Goal: Information Seeking & Learning: Find contact information

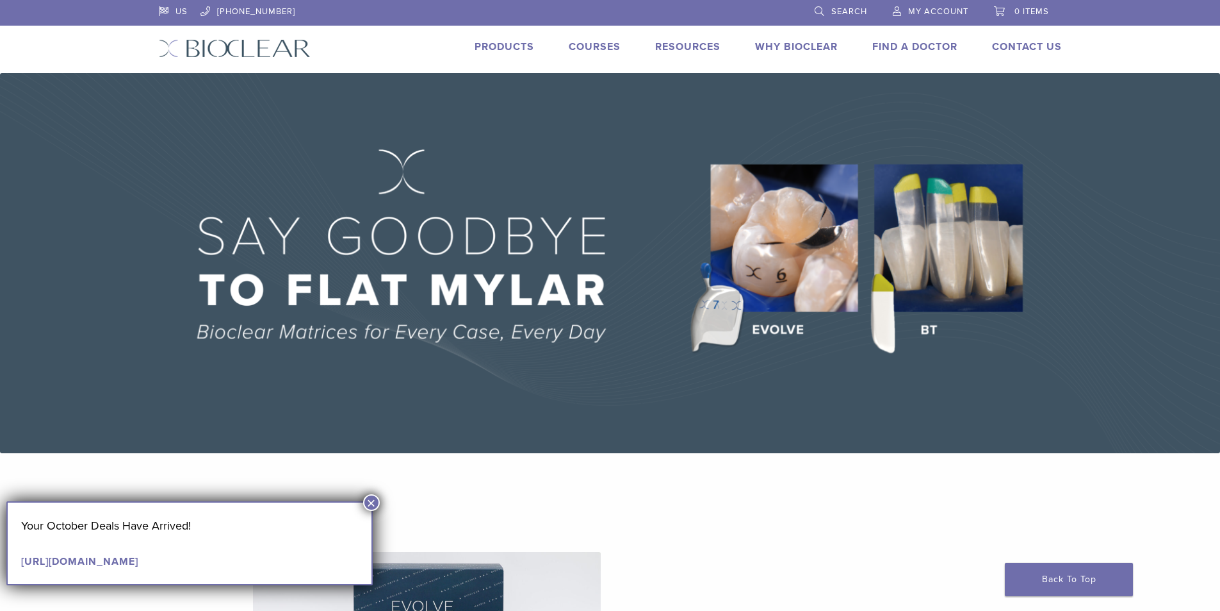
drag, startPoint x: 370, startPoint y: 501, endPoint x: 398, endPoint y: 514, distance: 31.8
click at [370, 502] on button "×" at bounding box center [371, 502] width 17 height 17
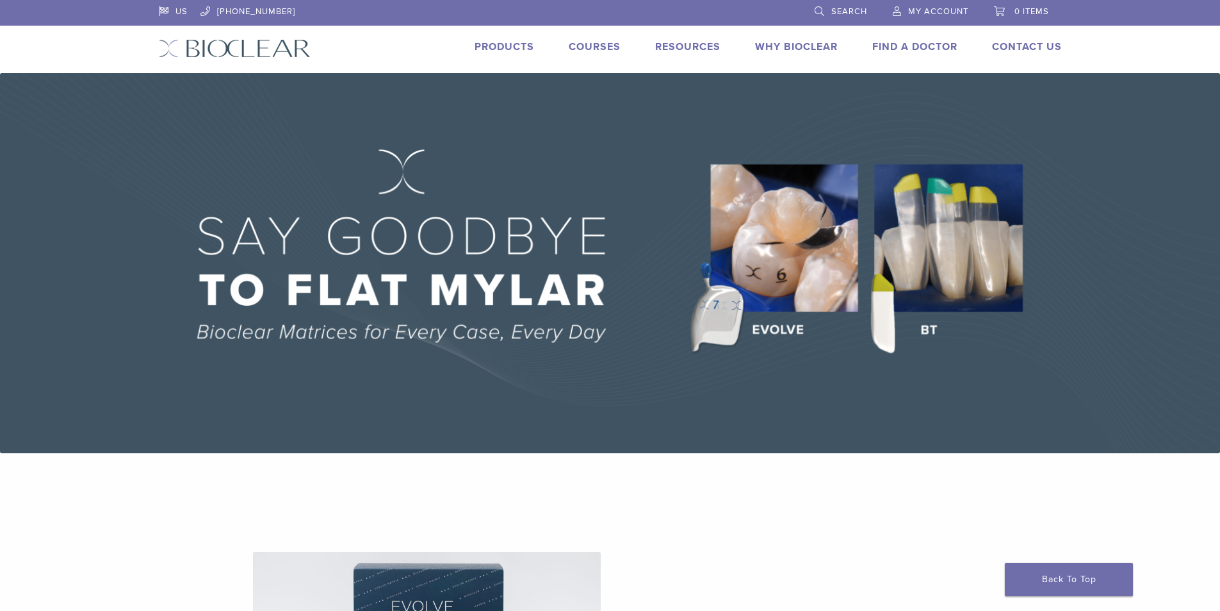
click at [883, 50] on link "Find A Doctor" at bounding box center [915, 46] width 85 height 13
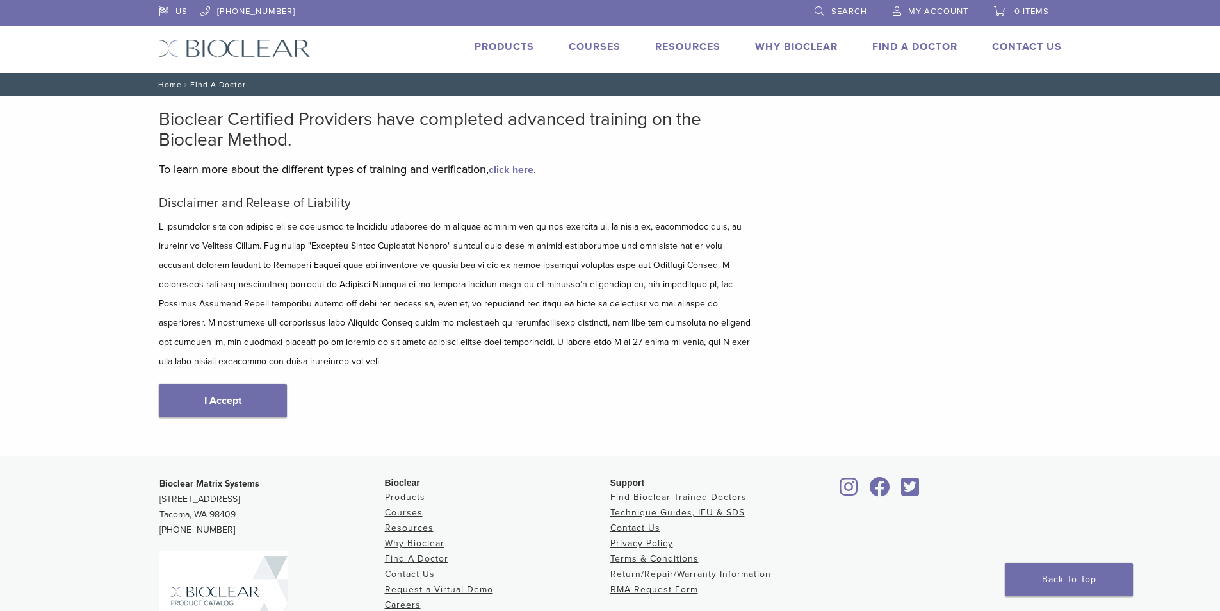
click at [211, 384] on link "I Accept" at bounding box center [223, 400] width 128 height 33
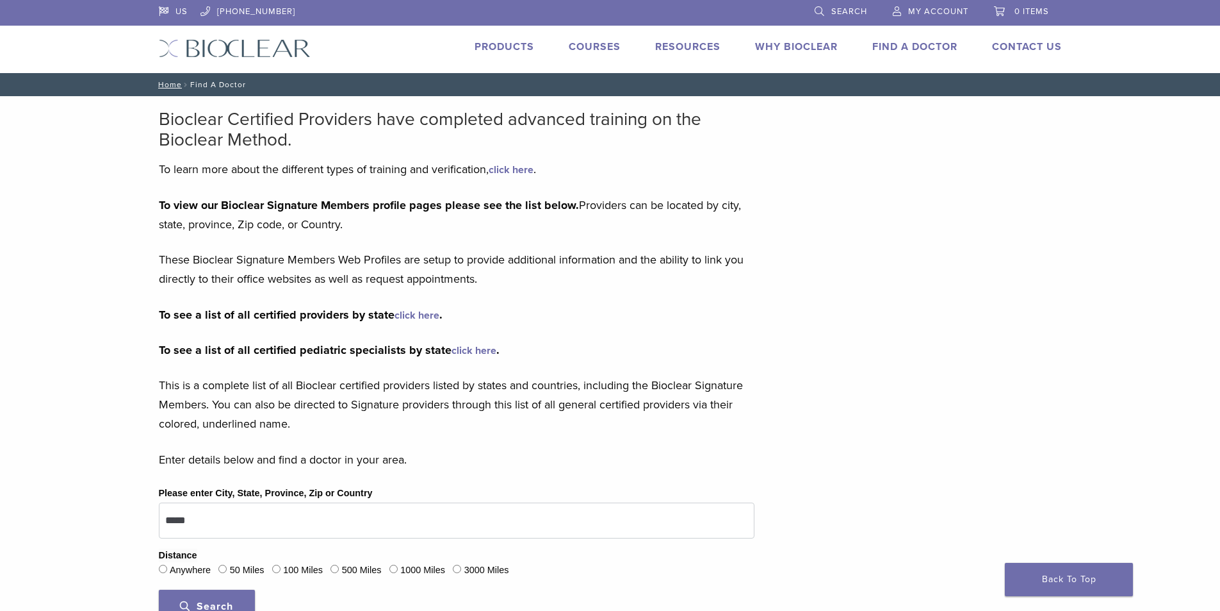
scroll to position [64, 0]
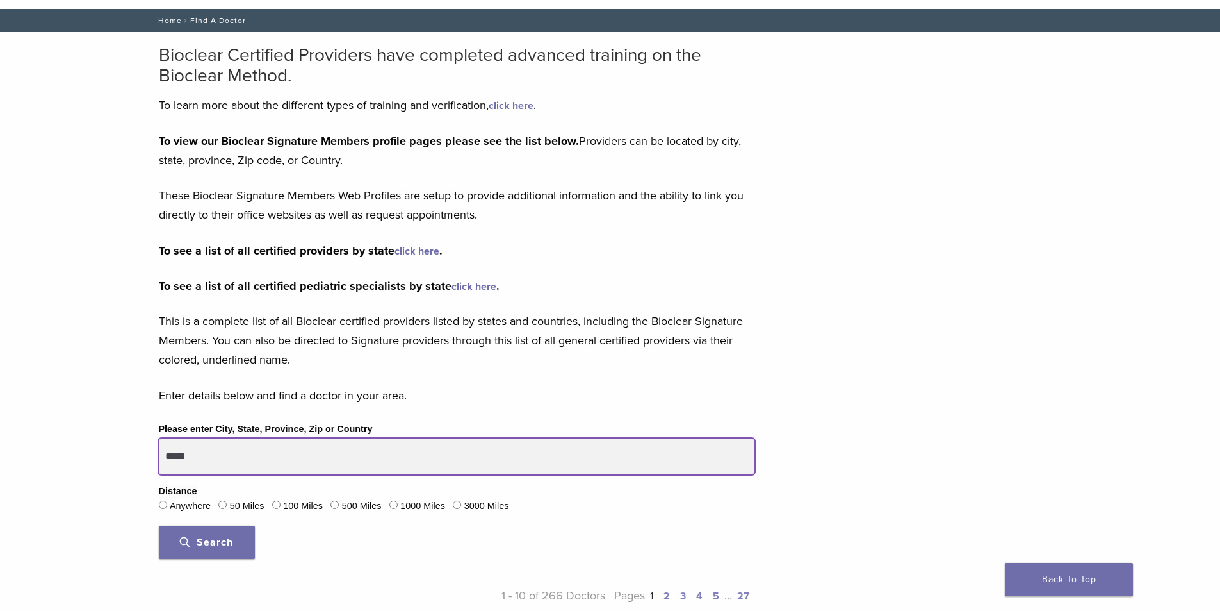
click at [237, 461] on input "*****" at bounding box center [457, 456] width 596 height 36
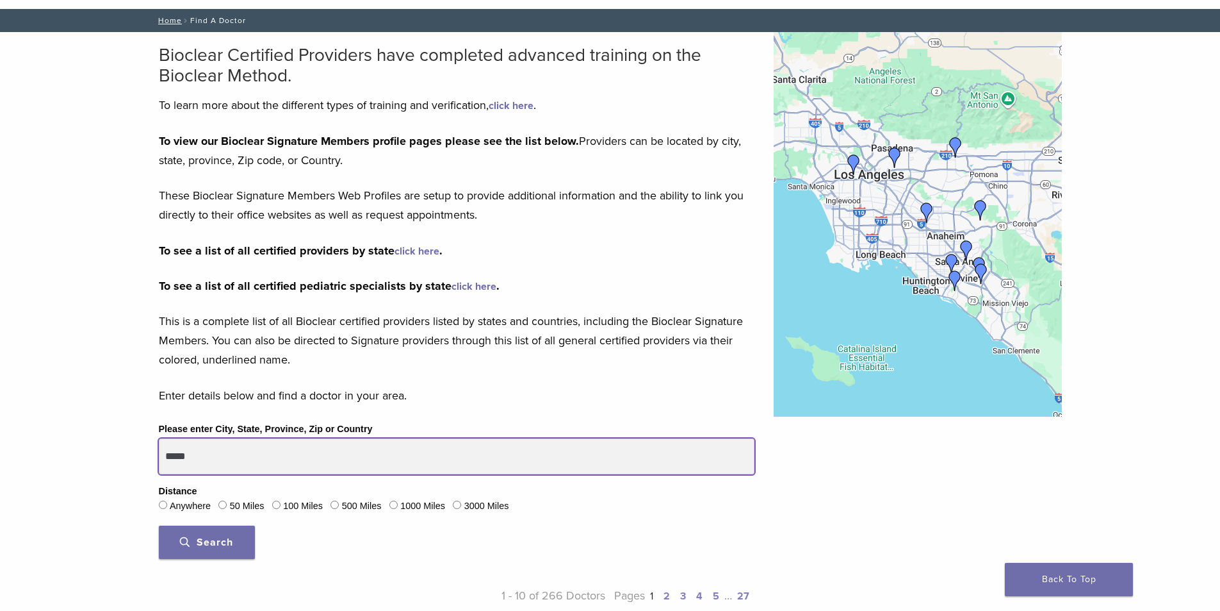
click at [159, 525] on button "Search" at bounding box center [207, 541] width 96 height 33
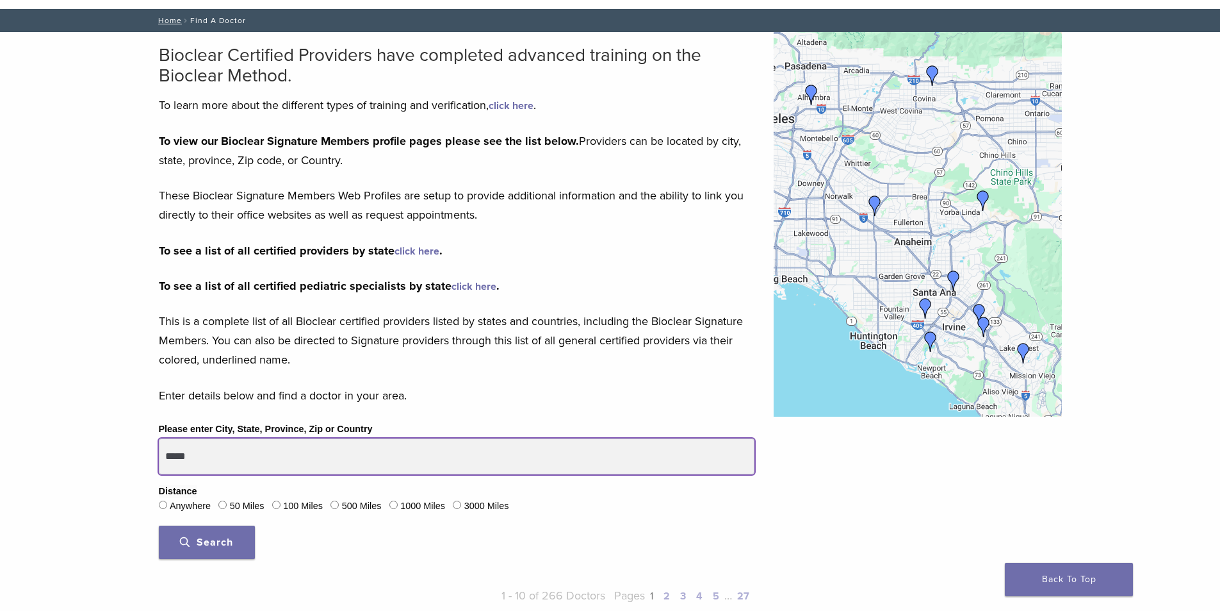
drag, startPoint x: 216, startPoint y: 452, endPoint x: 189, endPoint y: 455, distance: 27.2
click at [189, 455] on input "*****" at bounding box center [457, 456] width 596 height 36
type input "*****"
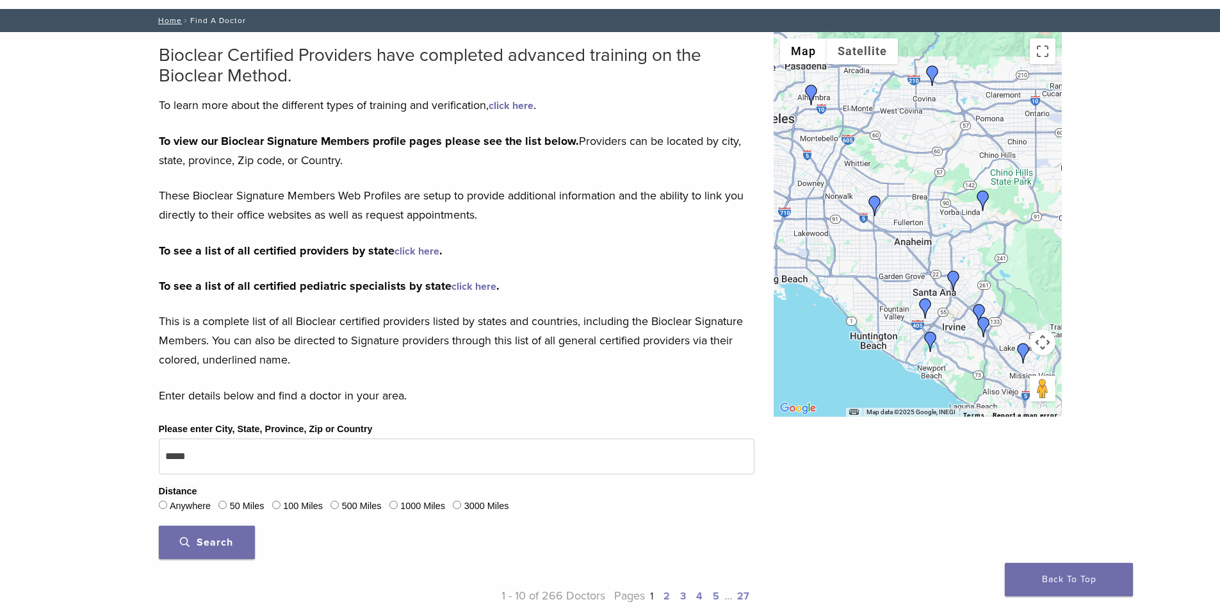
click at [207, 542] on span "Search" at bounding box center [206, 542] width 53 height 13
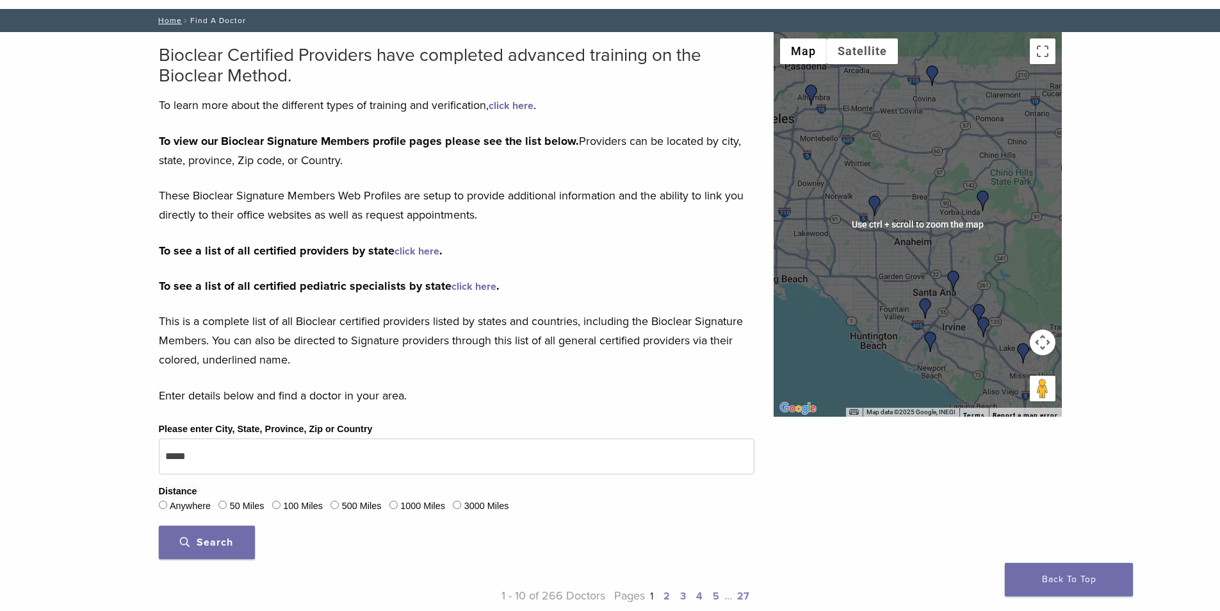
scroll to position [0, 0]
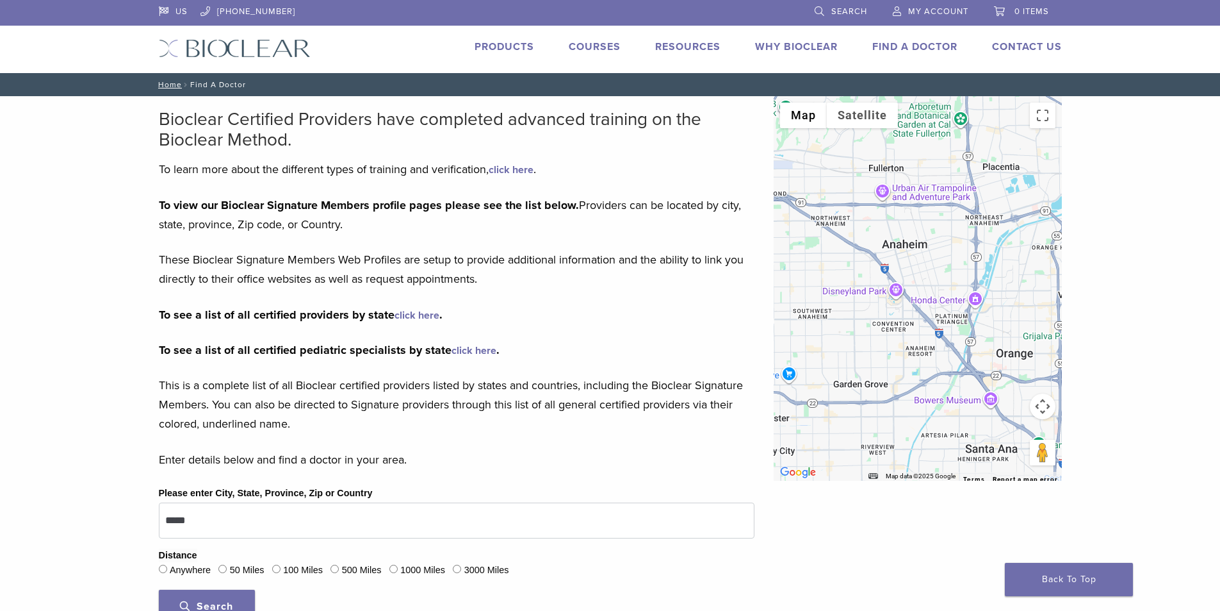
drag, startPoint x: 883, startPoint y: 298, endPoint x: 935, endPoint y: 316, distance: 55.1
click at [931, 347] on div at bounding box center [918, 288] width 288 height 384
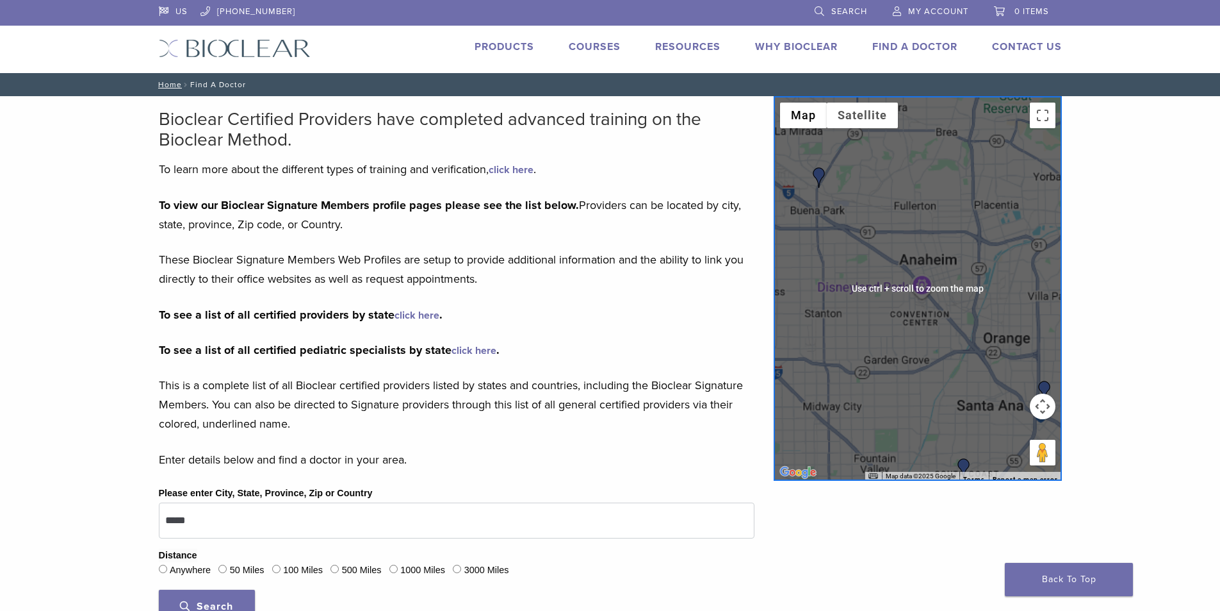
scroll to position [64, 0]
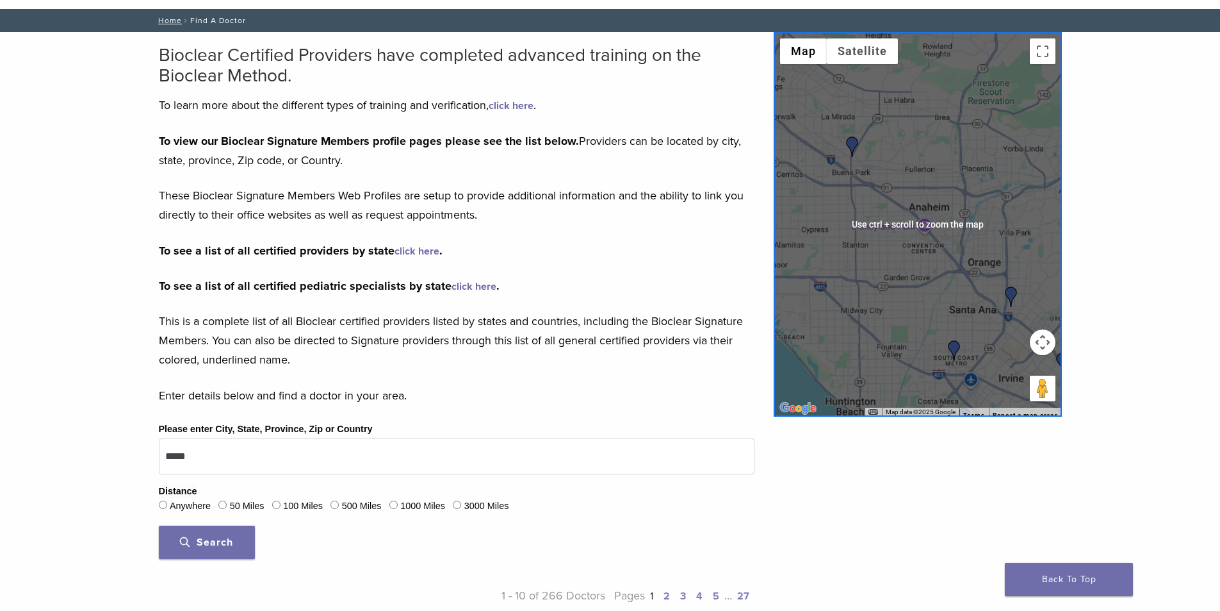
click at [913, 265] on div at bounding box center [918, 224] width 288 height 384
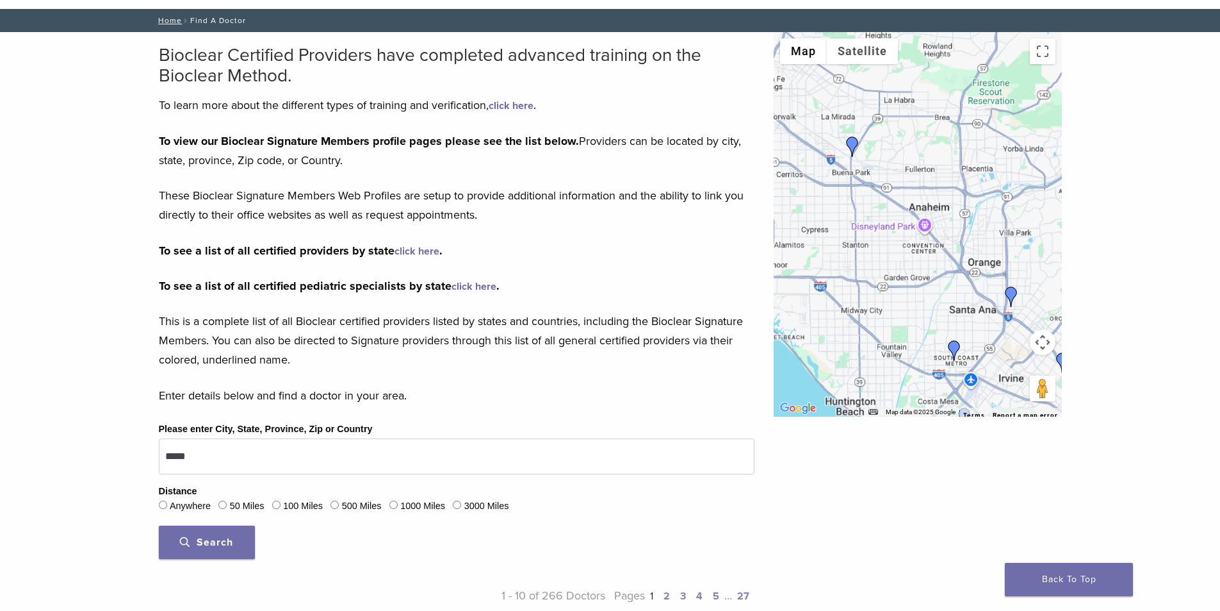
click at [850, 150] on img "Dr. Henry Chung" at bounding box center [852, 146] width 21 height 21
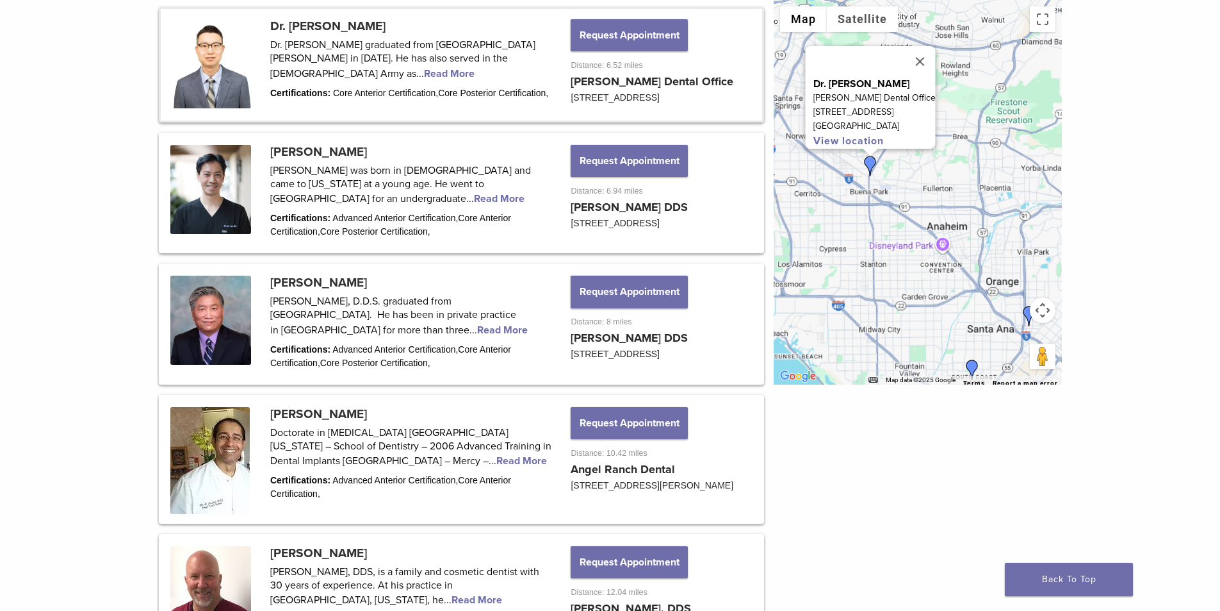
scroll to position [704, 0]
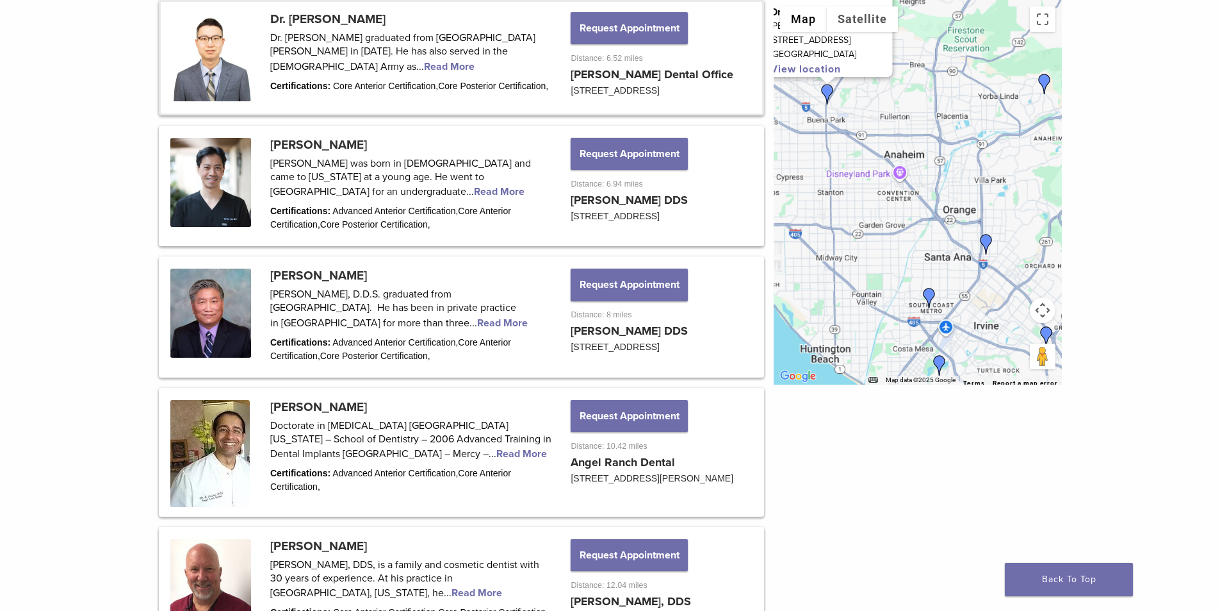
drag, startPoint x: 953, startPoint y: 269, endPoint x: 906, endPoint y: 188, distance: 93.6
click at [906, 188] on div "Dr. Henry Chung Dr. Chung's Dental Office 5456 Beach Blvd Buena Park, CA 90621 …" at bounding box center [918, 192] width 288 height 384
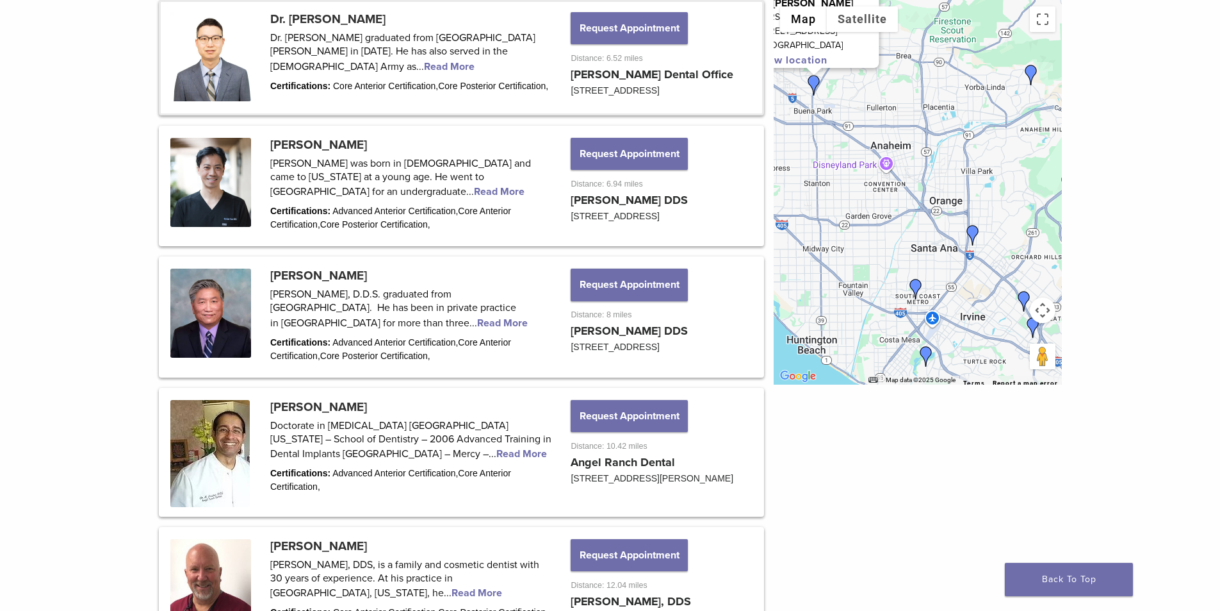
click at [971, 234] on img "Dr. Eddie Kao" at bounding box center [973, 235] width 21 height 21
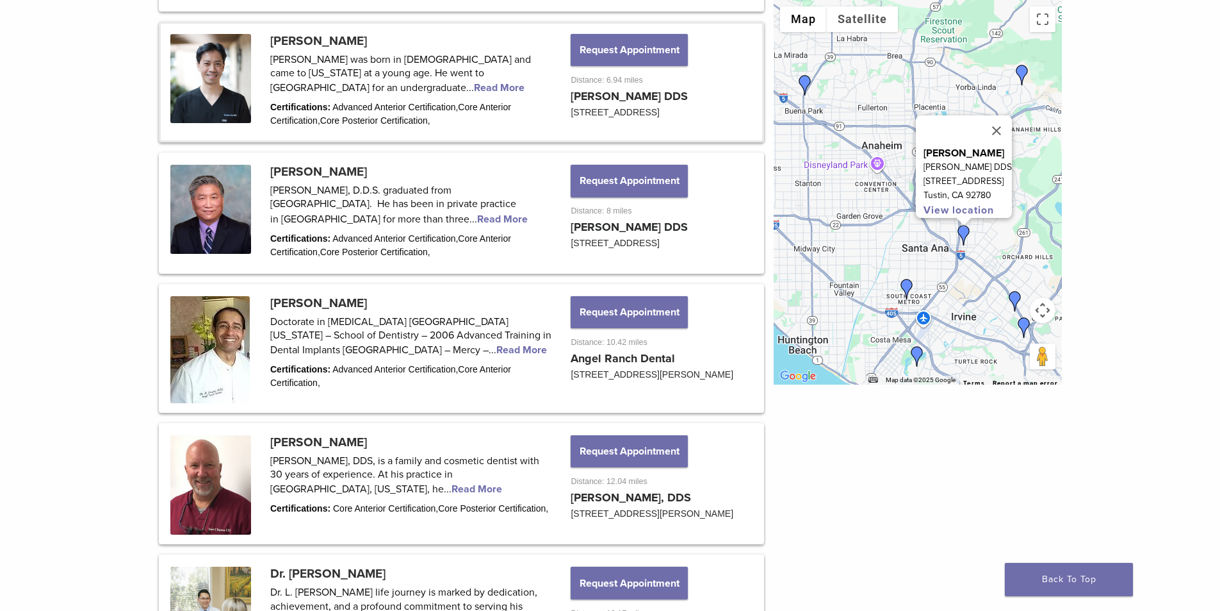
scroll to position [830, 0]
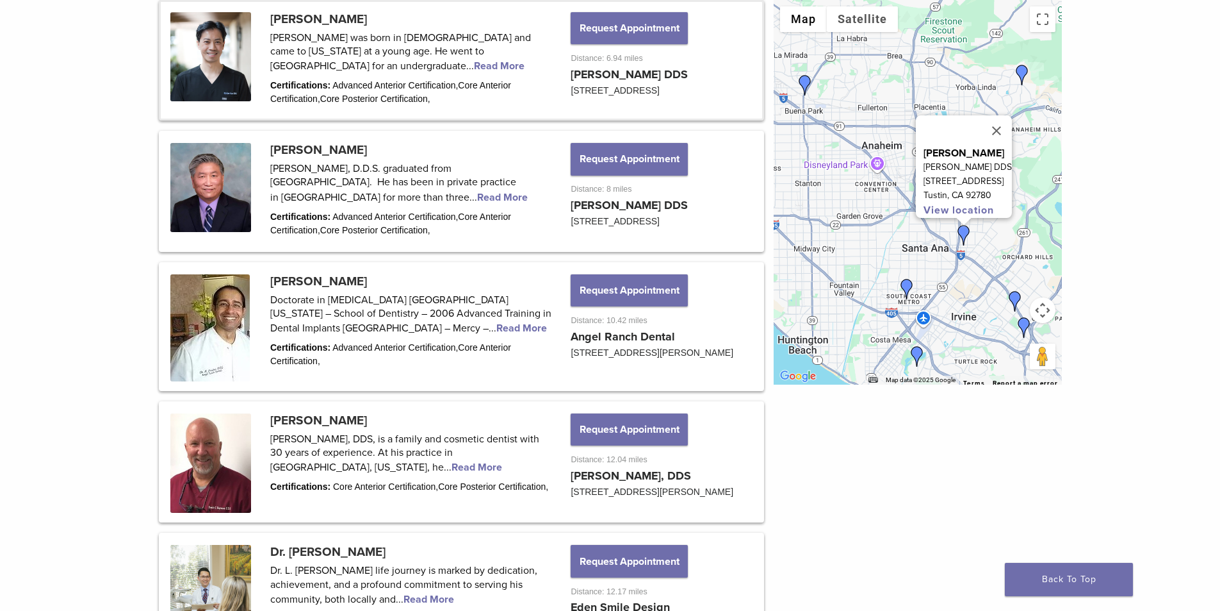
click at [1019, 74] on img "Dr. Rajeev Prasher" at bounding box center [1022, 75] width 21 height 21
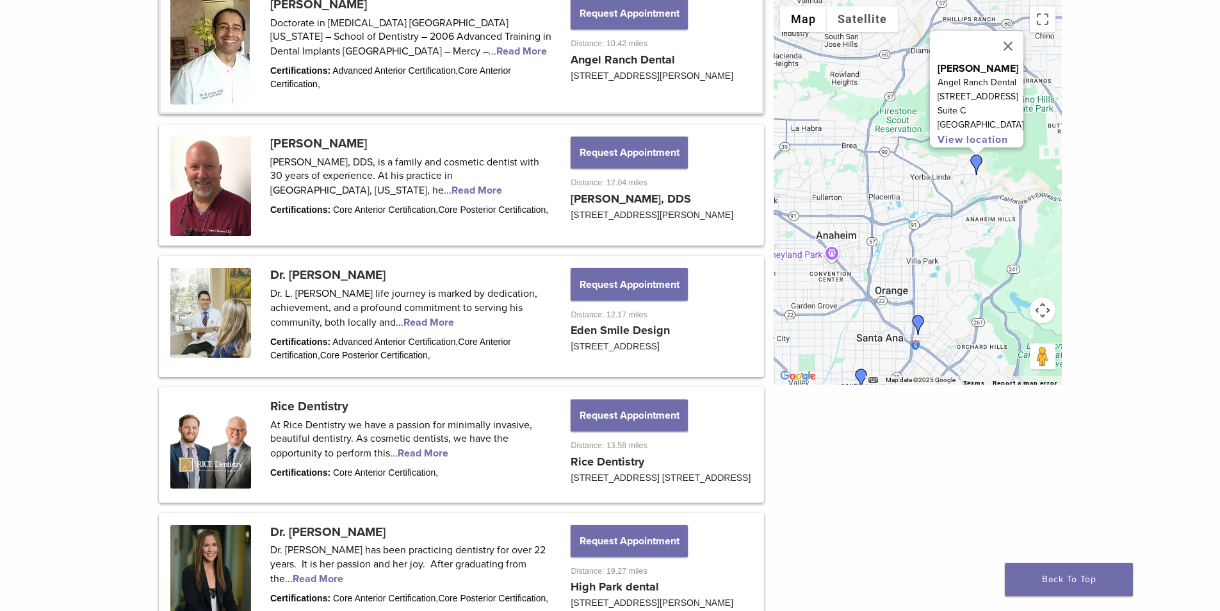
scroll to position [1107, 0]
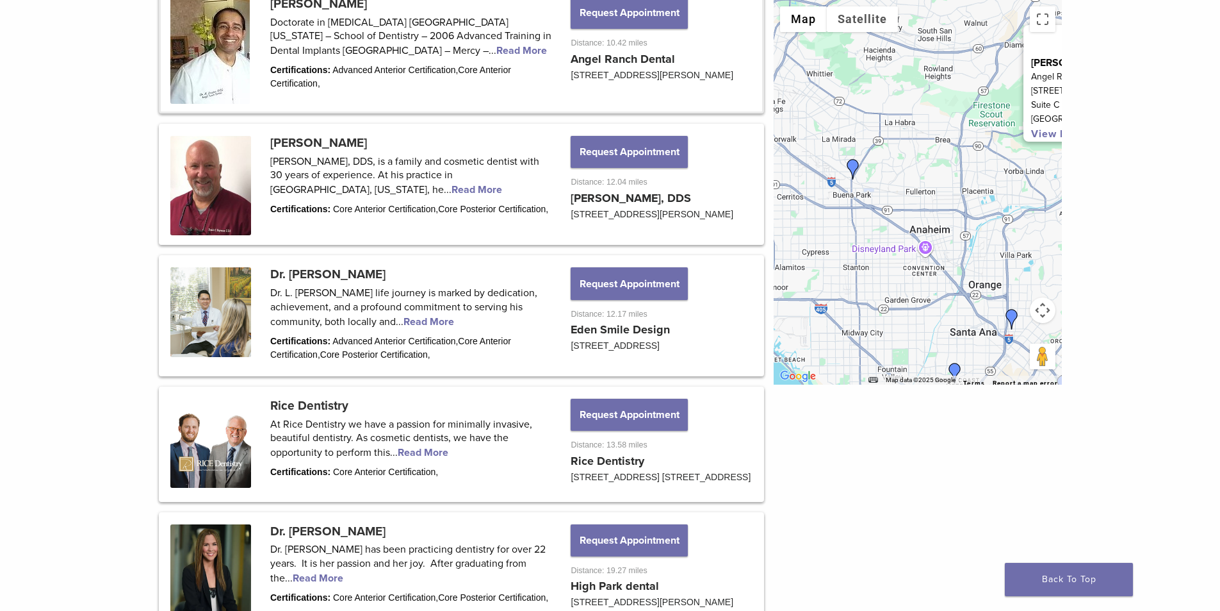
drag, startPoint x: 882, startPoint y: 252, endPoint x: 985, endPoint y: 233, distance: 105.0
click at [985, 233] on div "Dr. Rajeev Prasher Angel Ranch Dental 4915 Yorba Ranch Rd Suite C Yorba Linda, …" at bounding box center [918, 192] width 288 height 384
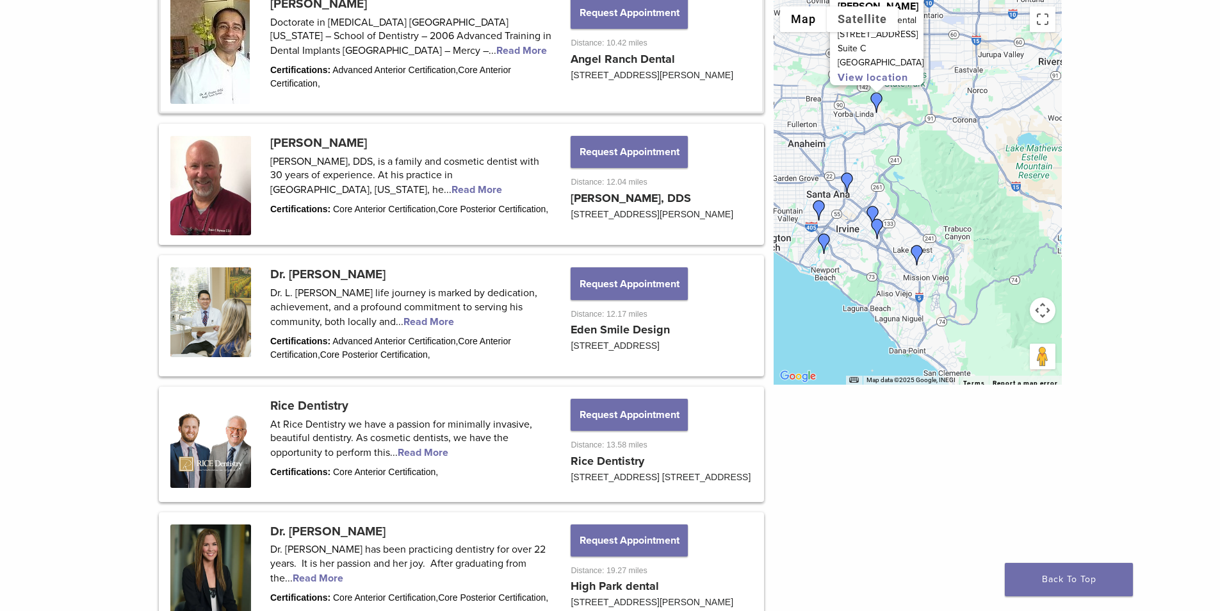
drag, startPoint x: 938, startPoint y: 278, endPoint x: 828, endPoint y: 187, distance: 142.4
click at [828, 187] on div "Dr. Rajeev Prasher Angel Ranch Dental 4915 Yorba Ranch Rd Suite C Yorba Linda, …" at bounding box center [918, 192] width 288 height 384
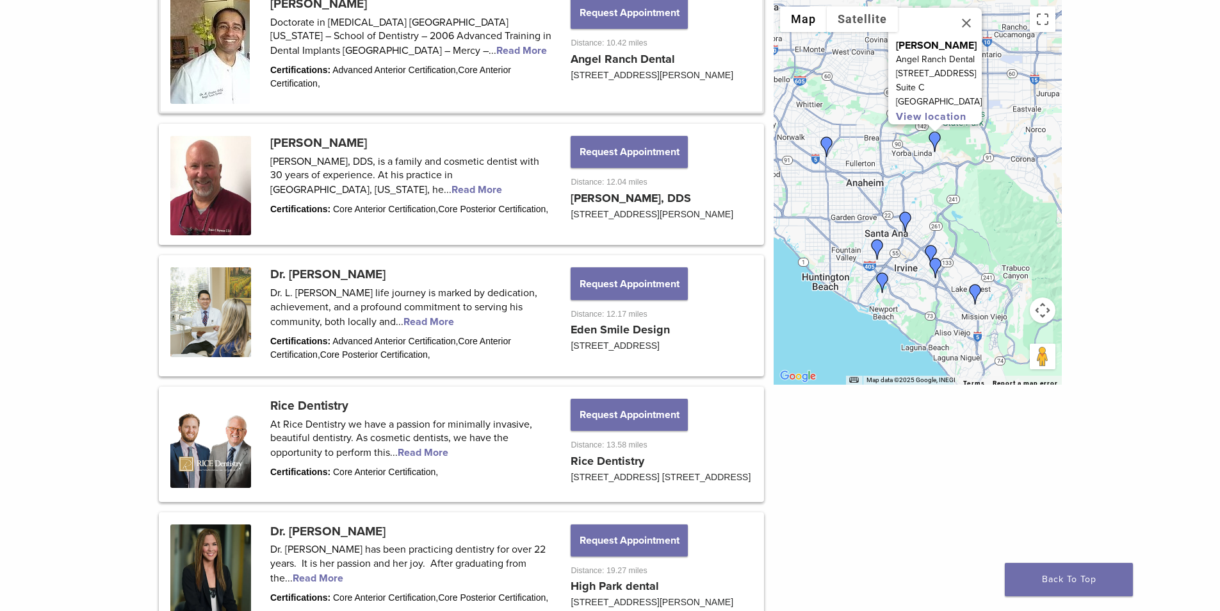
drag, startPoint x: 895, startPoint y: 224, endPoint x: 956, endPoint y: 263, distance: 72.0
click at [956, 263] on div "Dr. Rajeev Prasher Angel Ranch Dental 4915 Yorba Ranch Rd Suite C Yorba Linda, …" at bounding box center [918, 192] width 288 height 384
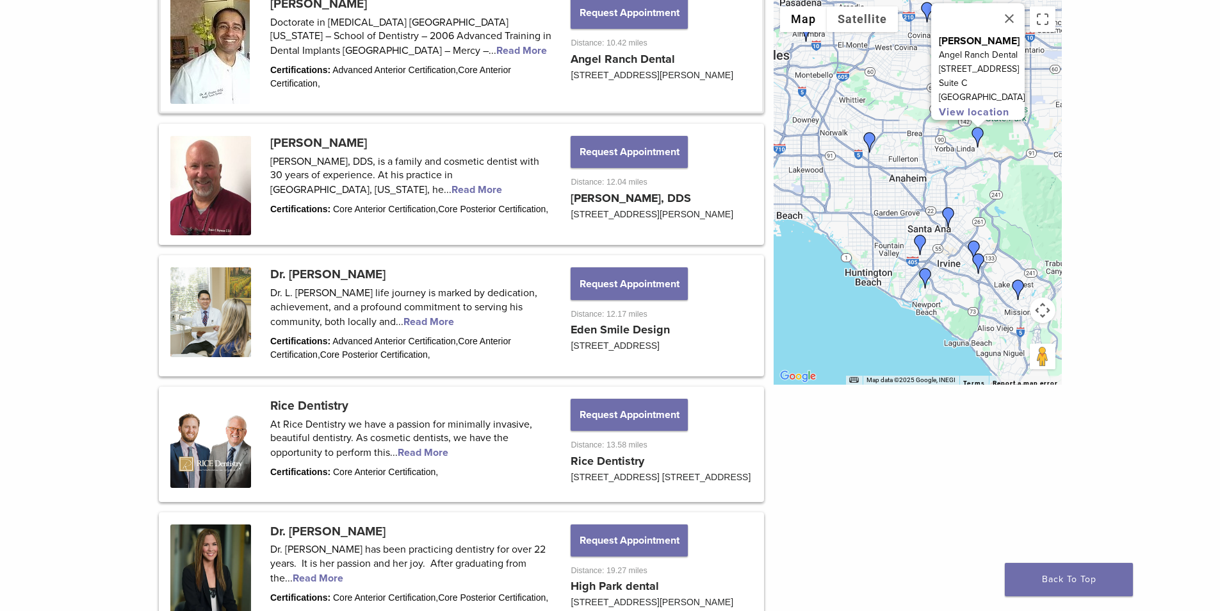
drag, startPoint x: 882, startPoint y: 202, endPoint x: 933, endPoint y: 195, distance: 51.1
click at [933, 195] on div "Dr. Rajeev Prasher Angel Ranch Dental 4915 Yorba Ranch Rd Suite C Yorba Linda, …" at bounding box center [918, 192] width 288 height 384
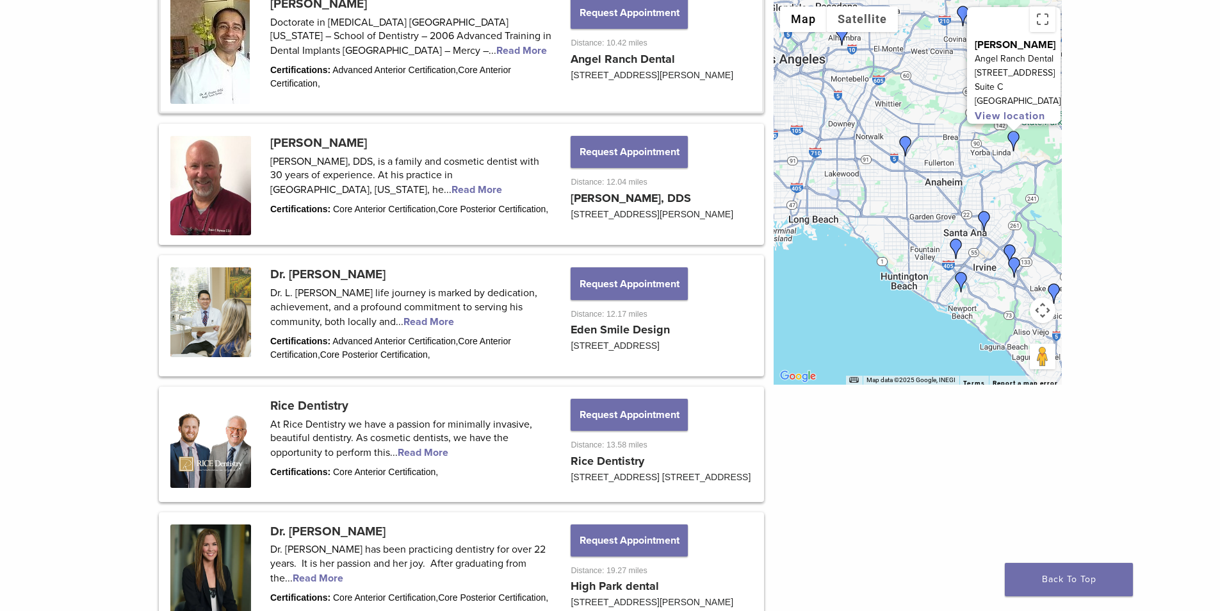
drag, startPoint x: 881, startPoint y: 186, endPoint x: 921, endPoint y: 191, distance: 40.0
click at [921, 191] on div "Dr. Rajeev Prasher Angel Ranch Dental 4915 Yorba Ranch Rd Suite C Yorba Linda, …" at bounding box center [918, 192] width 288 height 384
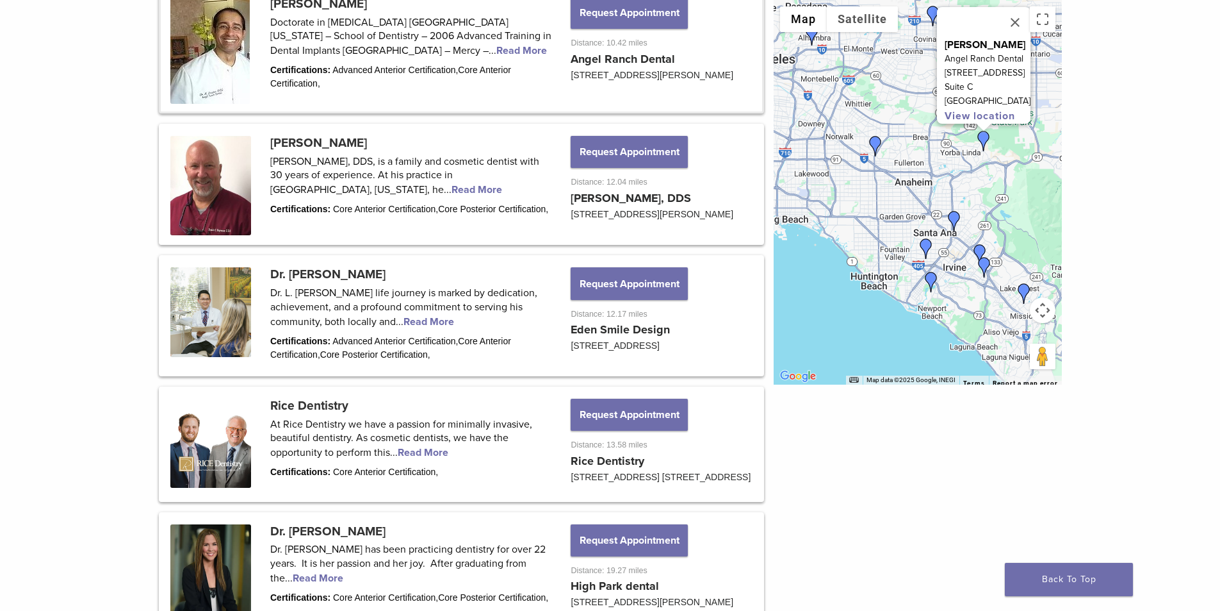
drag, startPoint x: 943, startPoint y: 204, endPoint x: 894, endPoint y: 178, distance: 55.3
click at [908, 204] on div "Dr. Rajeev Prasher Angel Ranch Dental 4915 Yorba Ranch Rd Suite C Yorba Linda, …" at bounding box center [918, 192] width 288 height 384
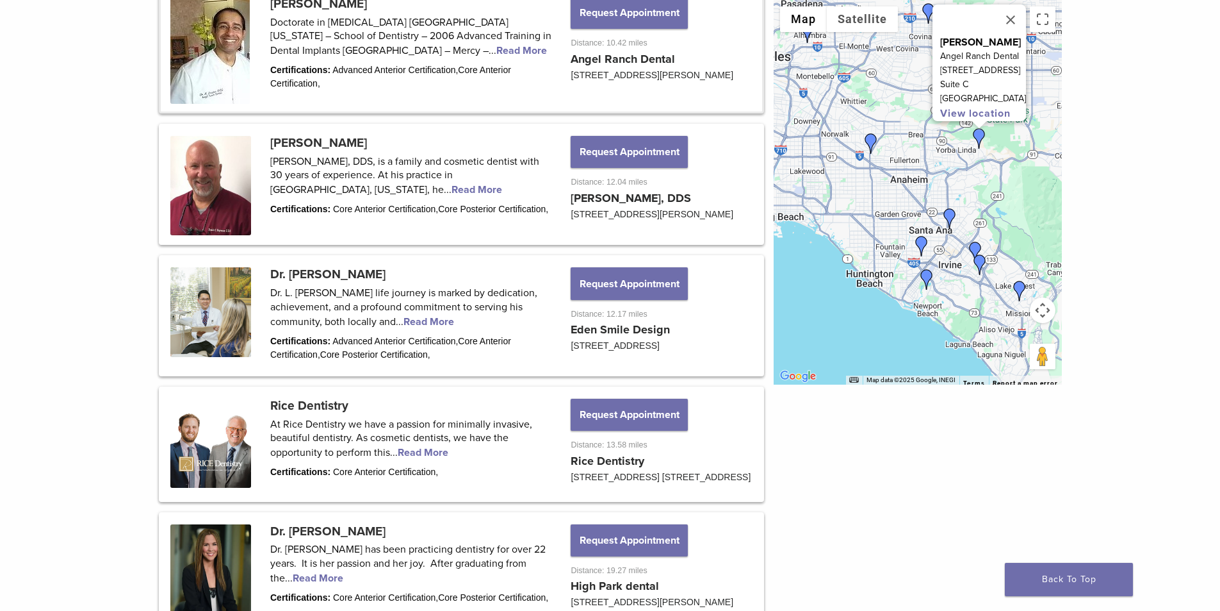
click at [870, 144] on img "Dr. Henry Chung" at bounding box center [871, 143] width 21 height 21
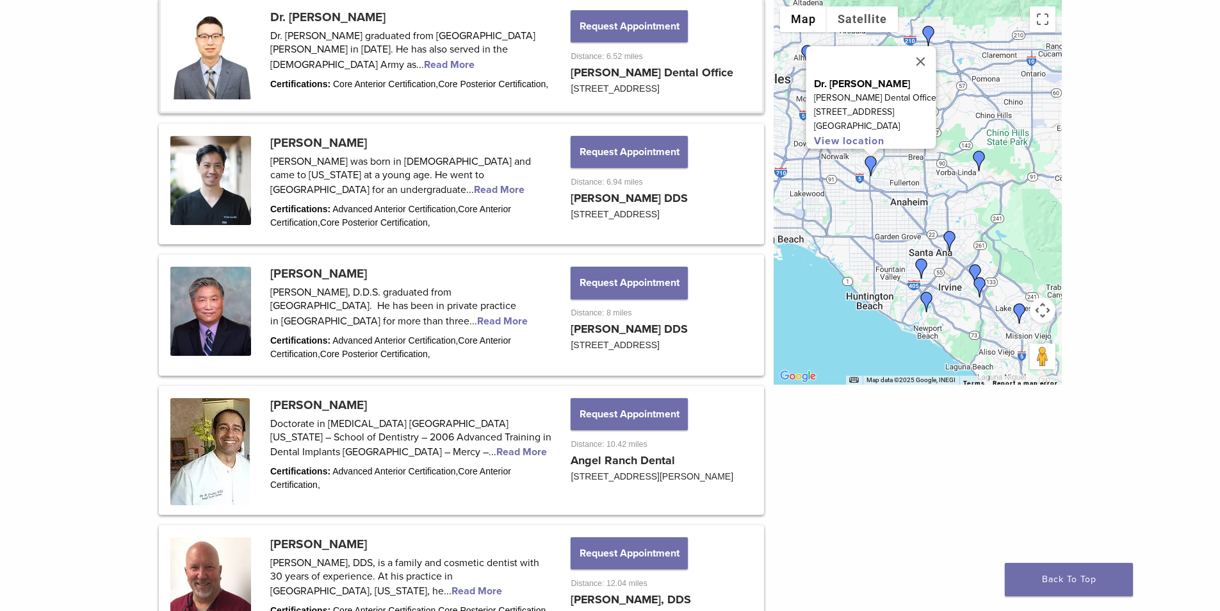
scroll to position [704, 0]
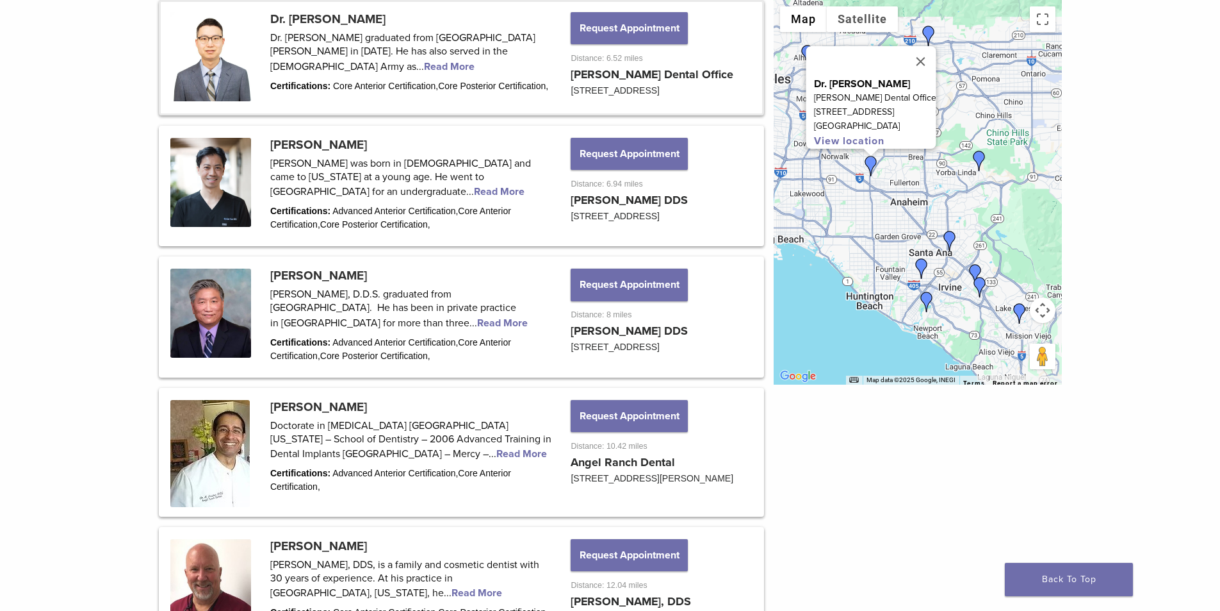
click at [296, 69] on link at bounding box center [462, 57] width 602 height 111
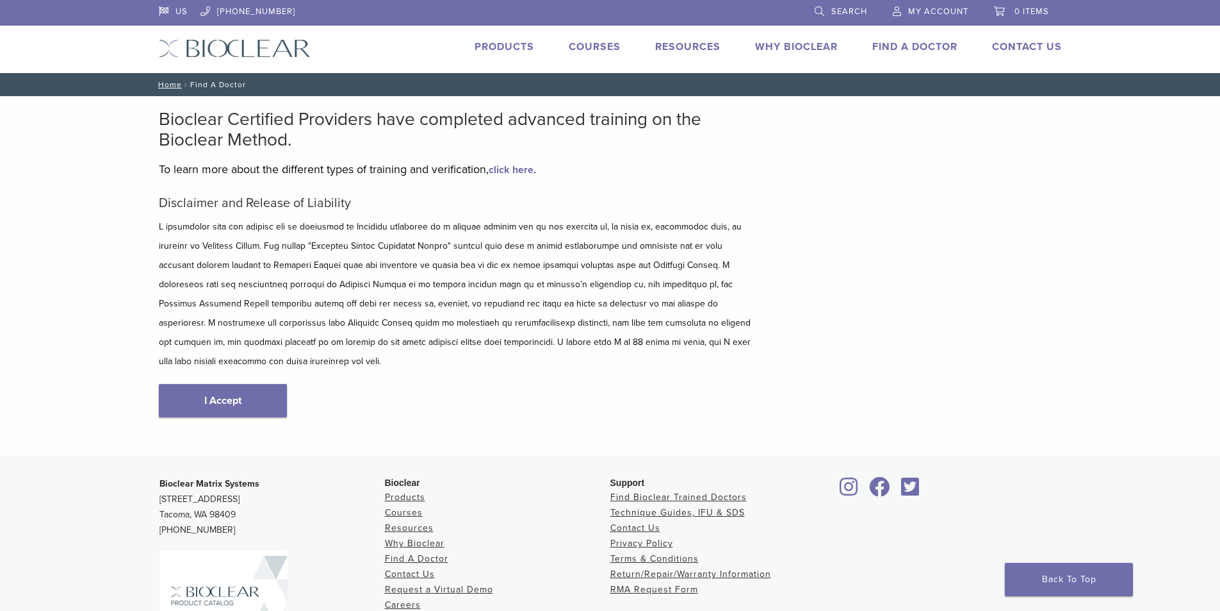
scroll to position [132, 0]
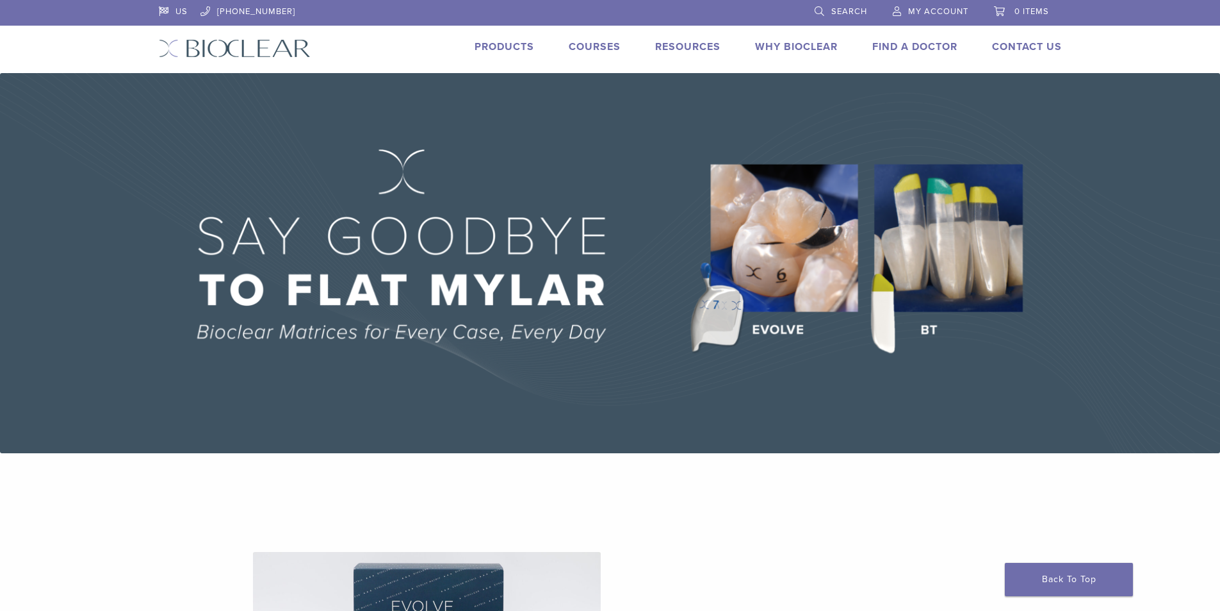
click at [913, 47] on link "Find A Doctor" at bounding box center [915, 46] width 85 height 13
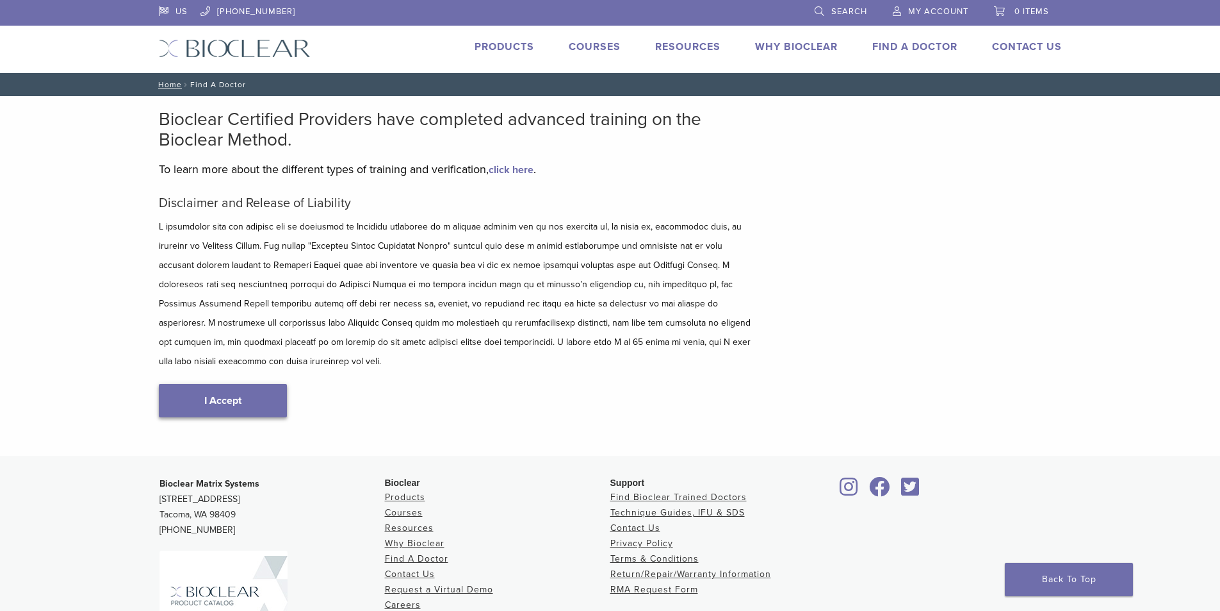
click at [257, 384] on link "I Accept" at bounding box center [223, 400] width 128 height 33
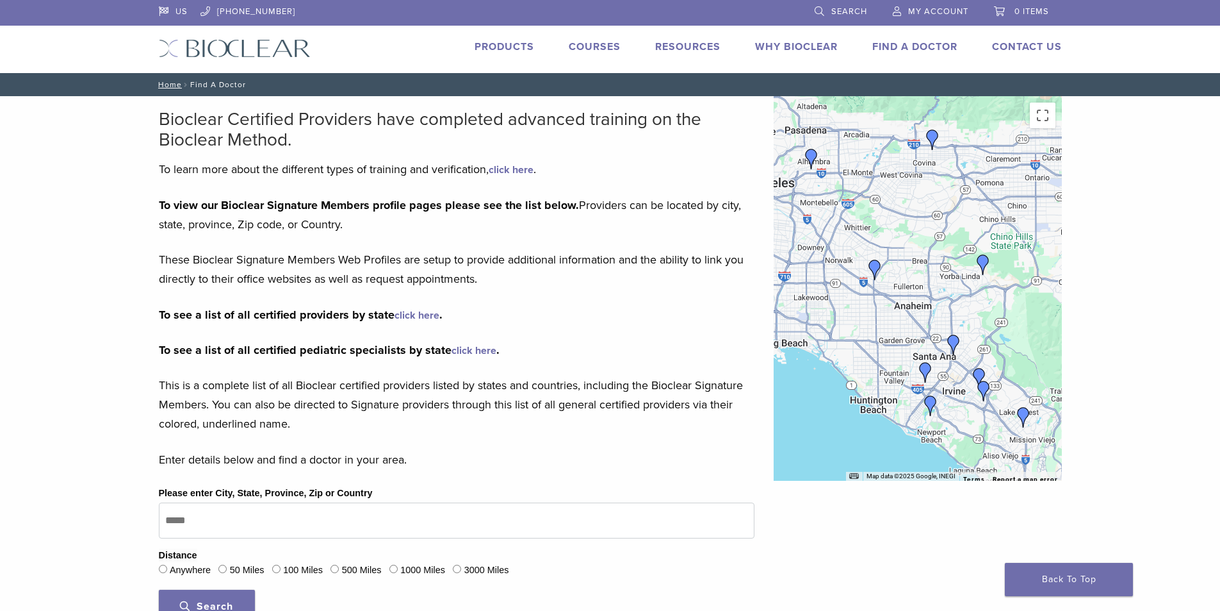
scroll to position [64, 0]
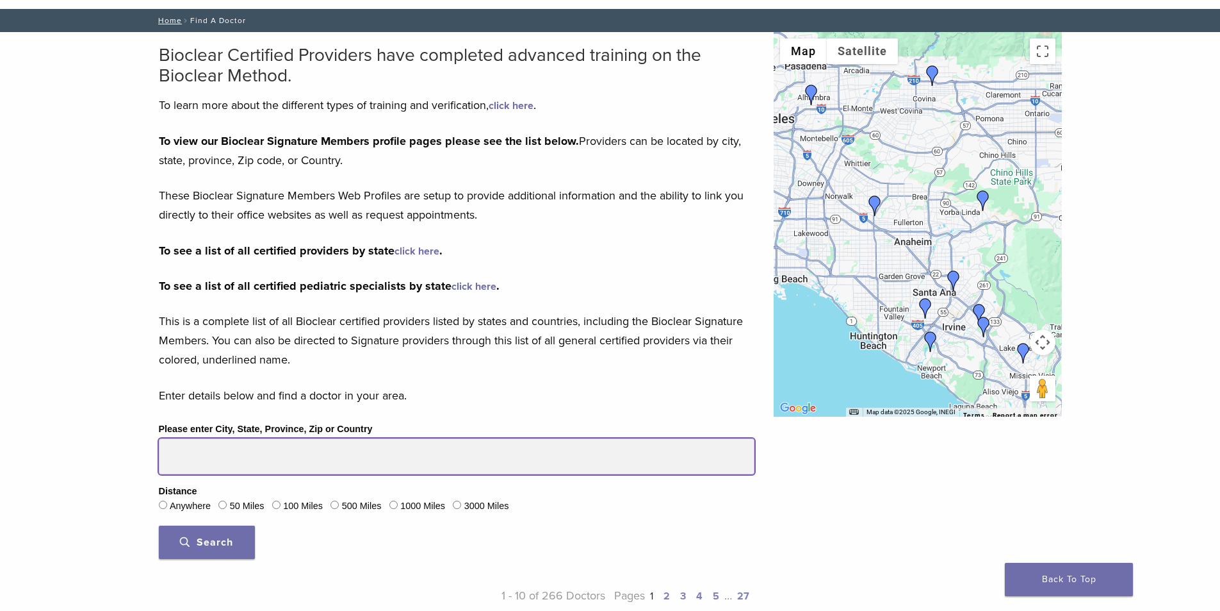
click at [299, 462] on input "Please enter City, State, Province, Zip or Country" at bounding box center [457, 456] width 596 height 36
click at [282, 459] on input "Please enter City, State, Province, Zip or Country" at bounding box center [457, 456] width 596 height 36
type input "*****"
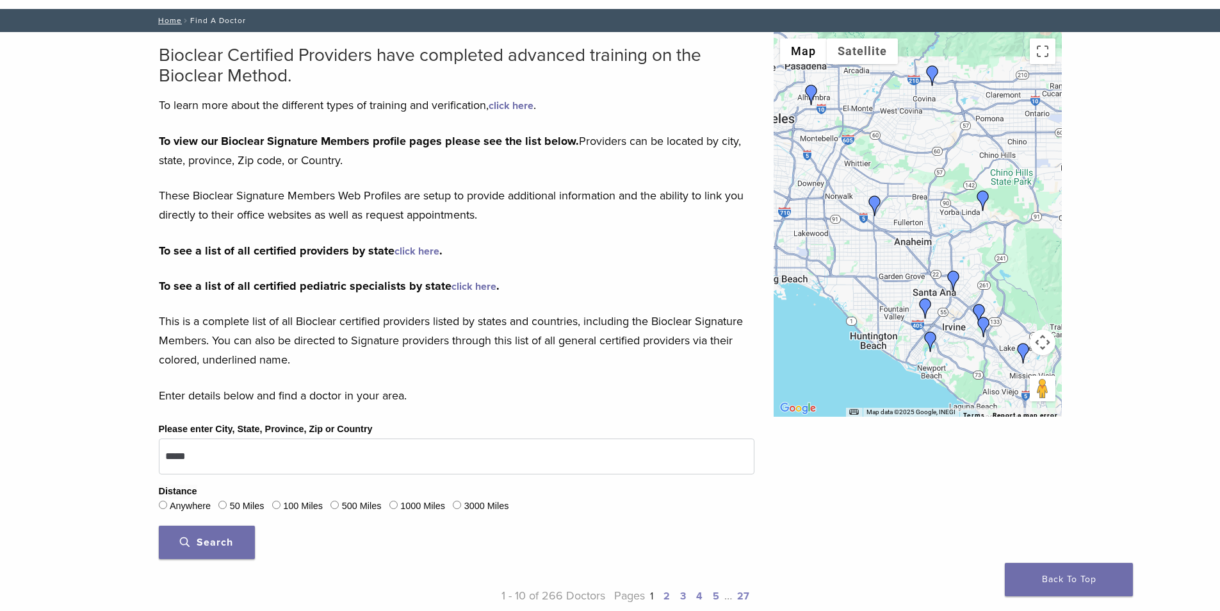
click at [187, 556] on button "Search" at bounding box center [207, 541] width 96 height 33
click at [198, 540] on span "Search" at bounding box center [206, 542] width 53 height 13
click at [935, 71] on img "Dr. Joy Helou" at bounding box center [933, 75] width 21 height 21
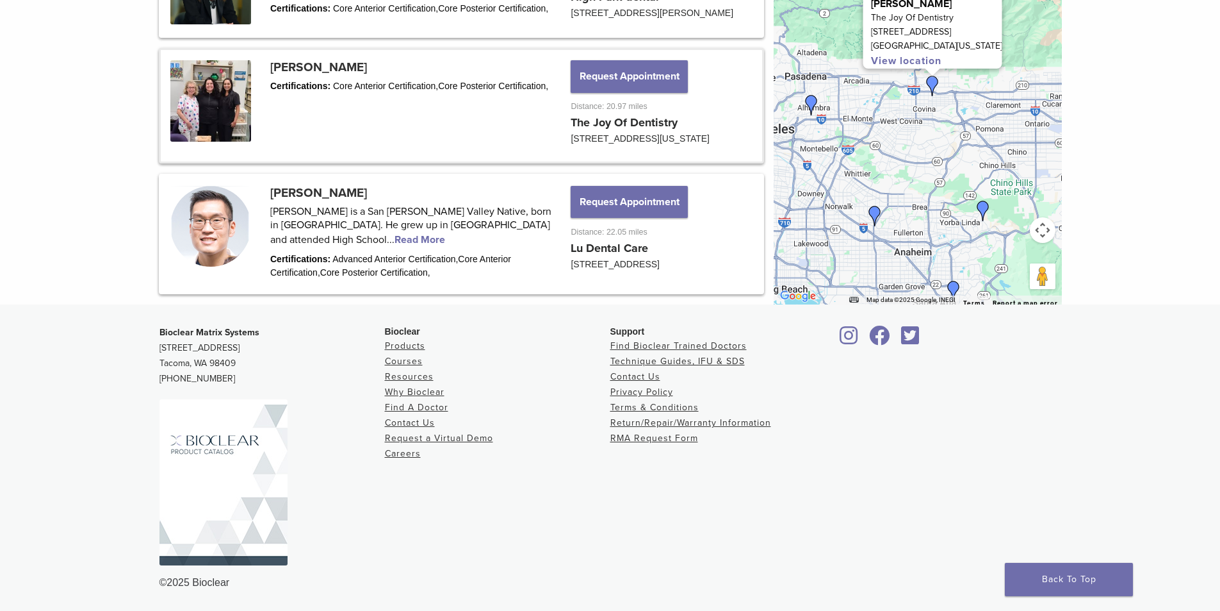
scroll to position [1768, 0]
click at [194, 71] on link at bounding box center [462, 105] width 602 height 111
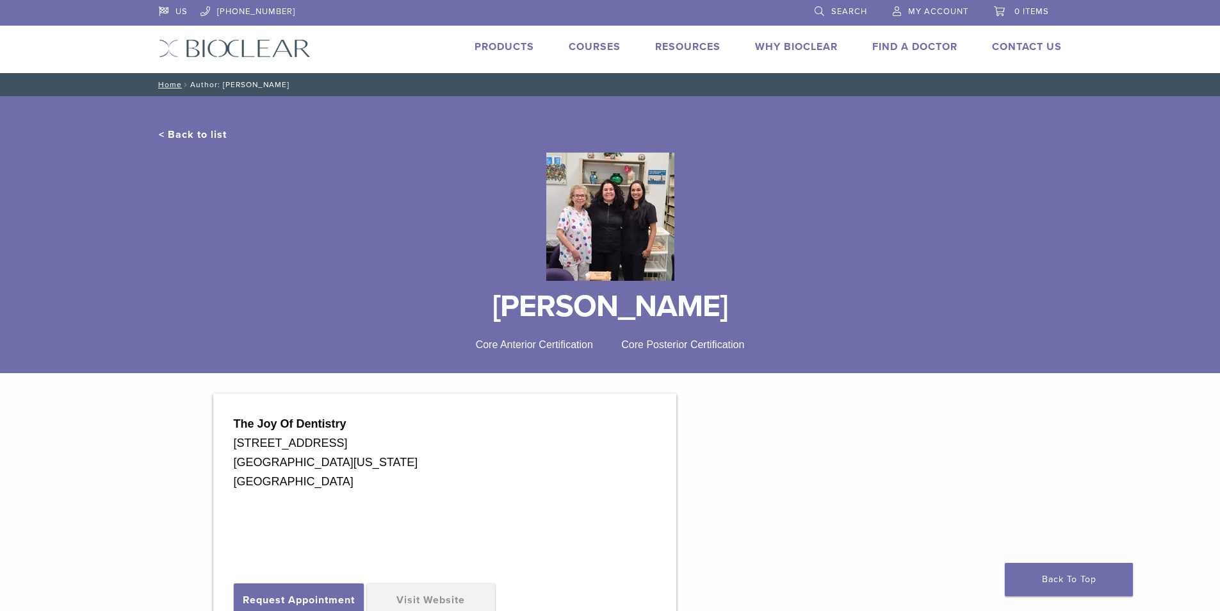
click at [912, 53] on li "Find A Doctor" at bounding box center [915, 46] width 85 height 15
click at [906, 42] on link "Find A Doctor" at bounding box center [915, 46] width 85 height 13
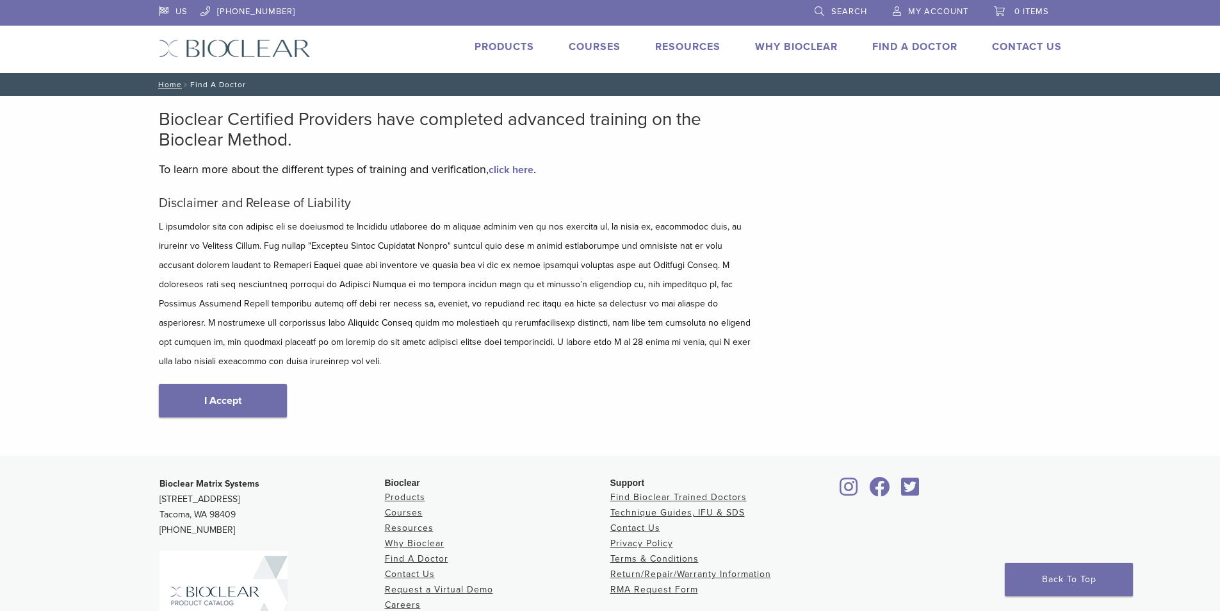
click at [261, 395] on link "I Accept" at bounding box center [223, 400] width 128 height 33
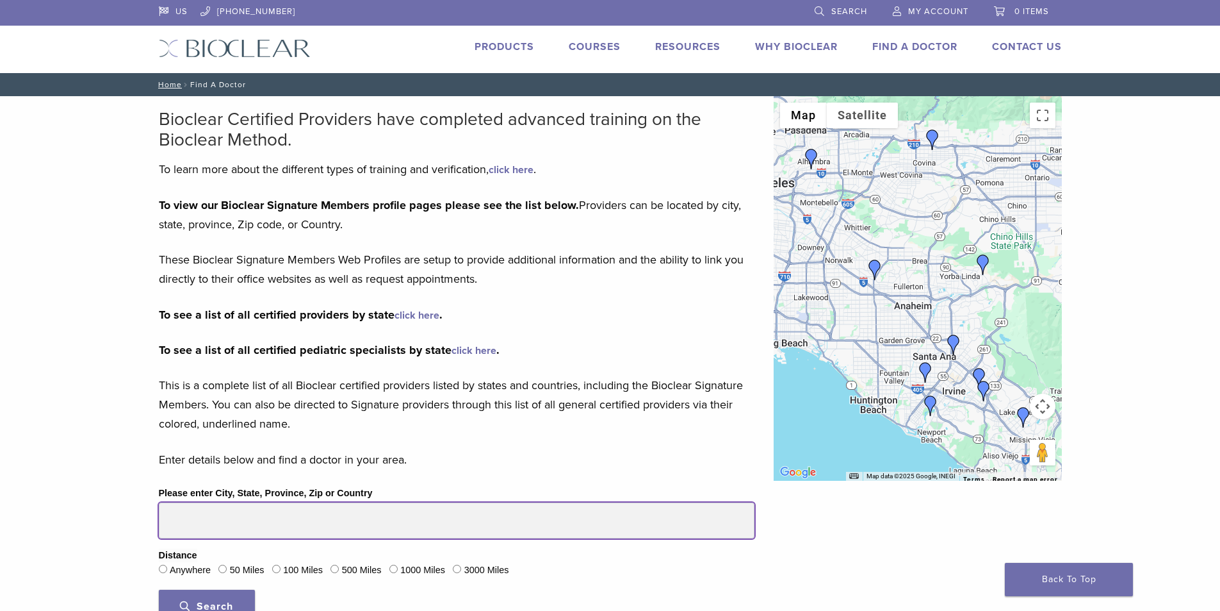
click at [183, 516] on input "Please enter City, State, Province, Zip or Country" at bounding box center [457, 520] width 596 height 36
type input "*****"
click at [159, 589] on button "Search" at bounding box center [207, 605] width 96 height 33
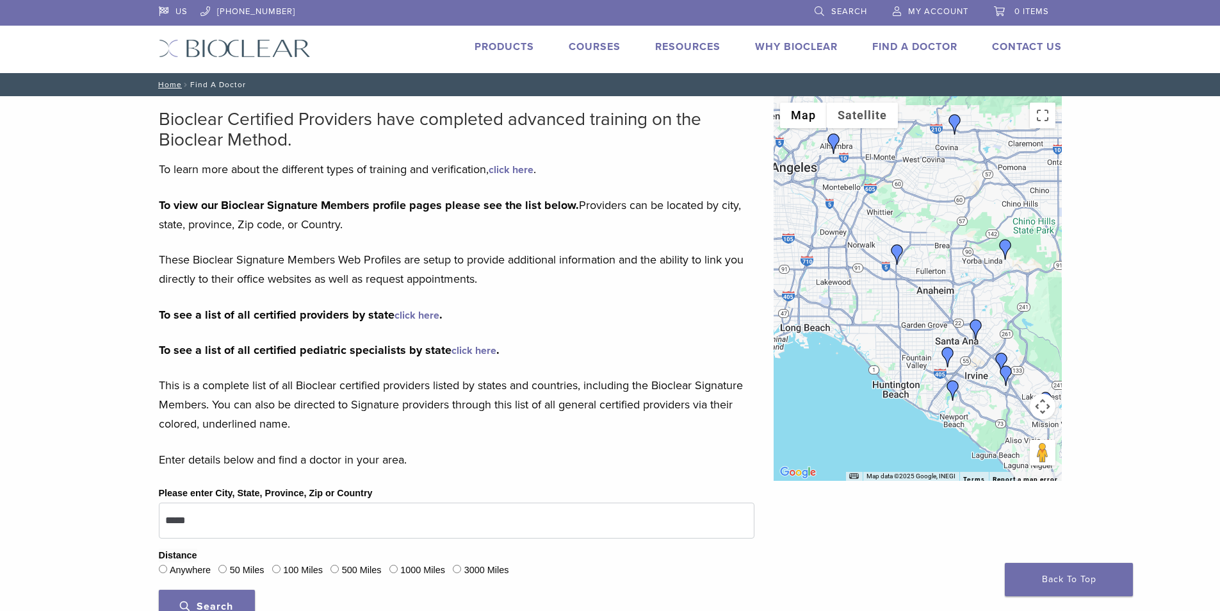
drag, startPoint x: 960, startPoint y: 429, endPoint x: 981, endPoint y: 412, distance: 27.8
click at [981, 412] on div at bounding box center [918, 288] width 288 height 384
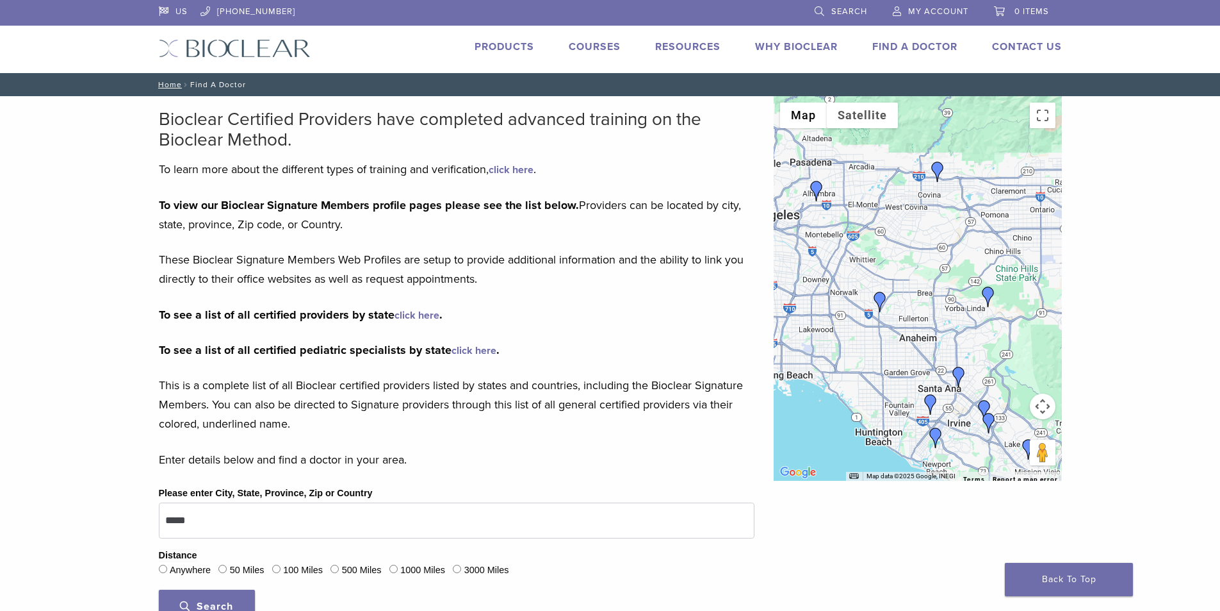
drag, startPoint x: 925, startPoint y: 352, endPoint x: 905, endPoint y: 398, distance: 49.6
click at [905, 398] on div at bounding box center [918, 288] width 288 height 384
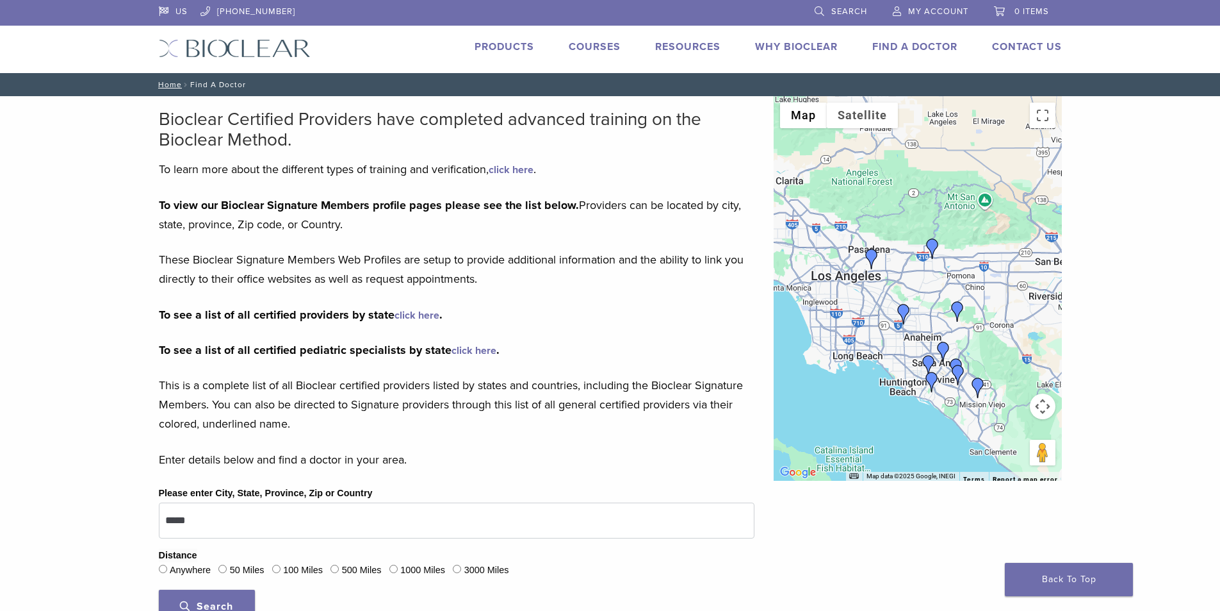
click at [462, 351] on link "click here" at bounding box center [474, 350] width 45 height 13
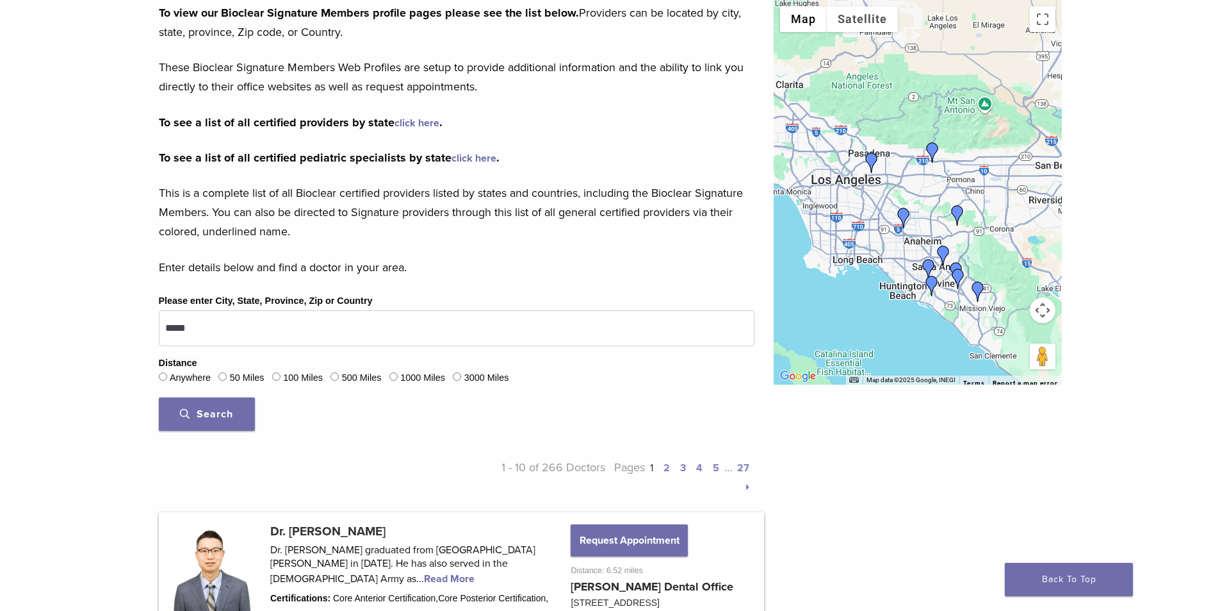
scroll to position [128, 0]
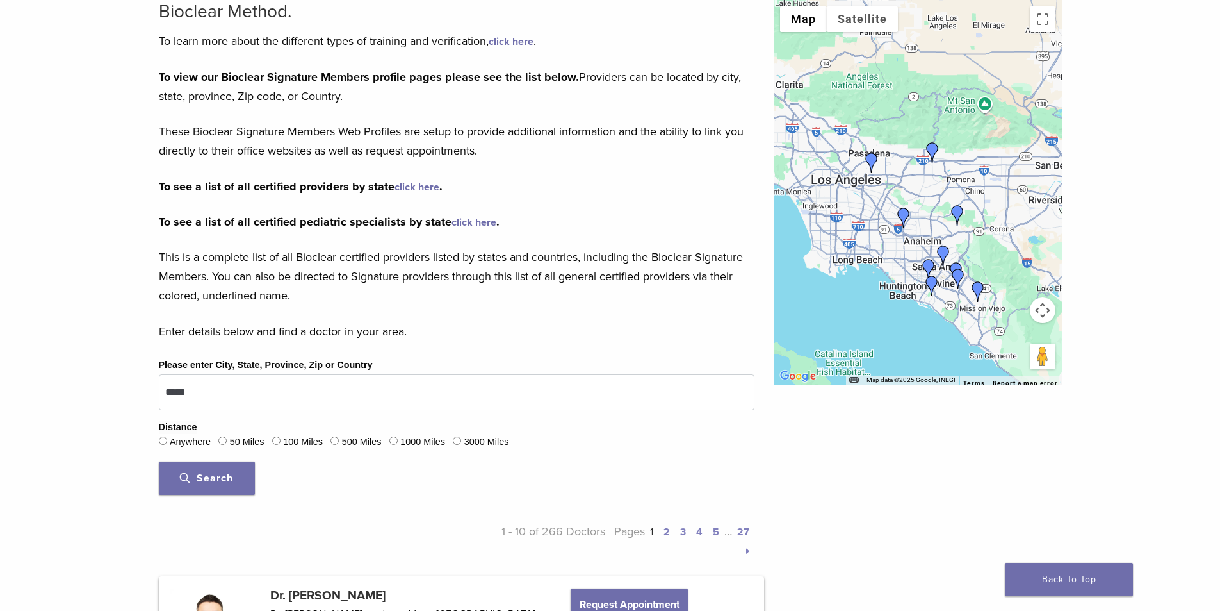
click at [904, 218] on img "Dr. Henry Chung" at bounding box center [904, 218] width 21 height 21
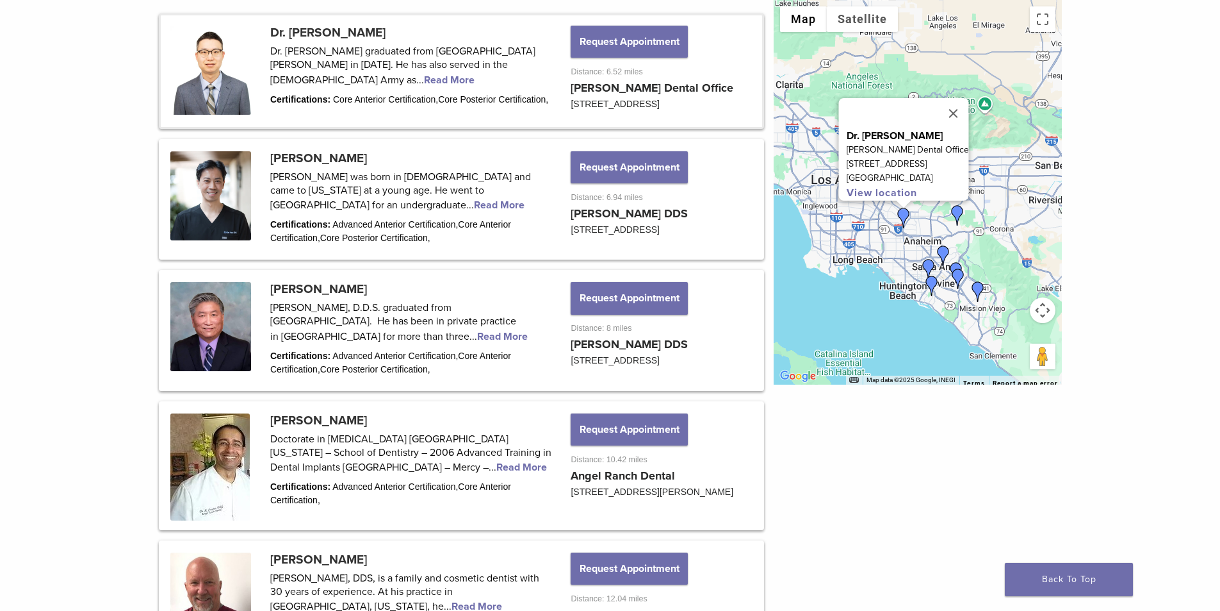
scroll to position [704, 0]
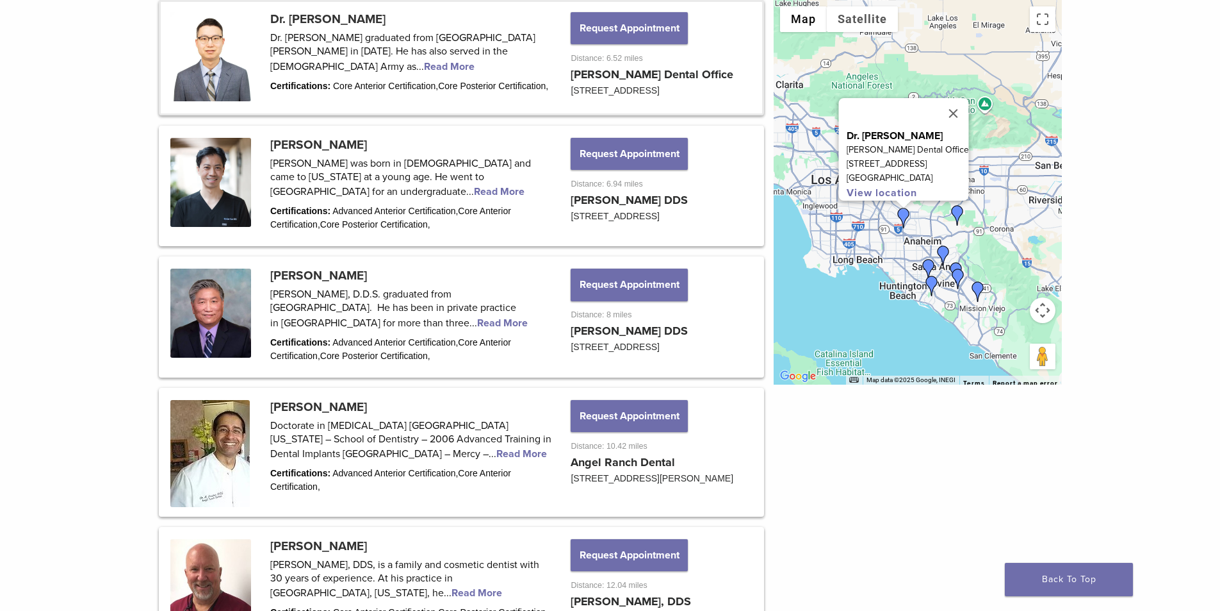
click at [1032, 236] on div "To navigate, press the arrow keys. Dr. Henry Chung Dr. Chung's Dental Office 54…" at bounding box center [918, 192] width 288 height 384
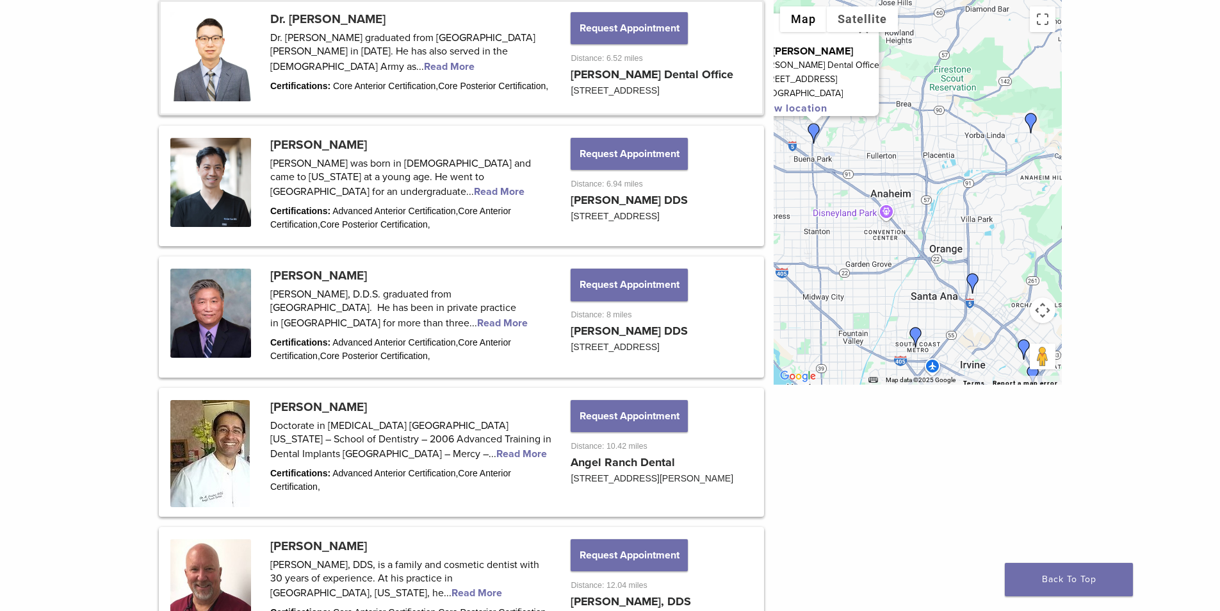
drag, startPoint x: 919, startPoint y: 236, endPoint x: 992, endPoint y: 190, distance: 86.4
click at [992, 190] on div "Dr. Henry Chung Dr. Chung's Dental Office 5456 Beach Blvd Buena Park, CA 90621 …" at bounding box center [918, 192] width 288 height 384
click at [1032, 117] on img "Dr. Rajeev Prasher" at bounding box center [1031, 123] width 21 height 21
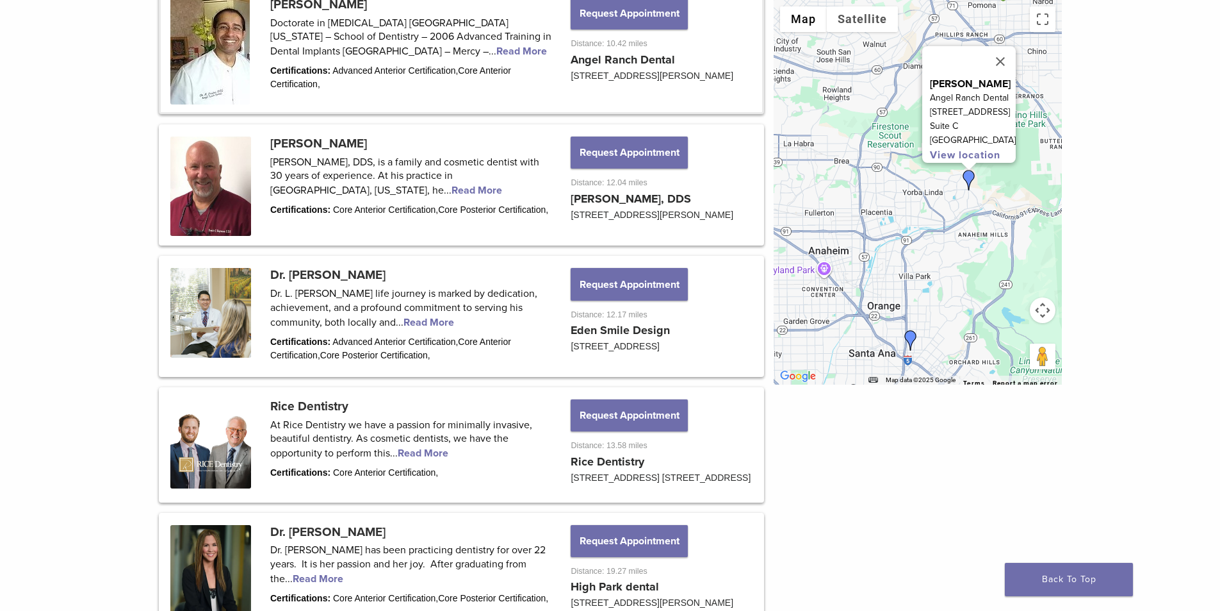
scroll to position [1107, 0]
click at [912, 336] on img "Dr. Eddie Kao" at bounding box center [911, 340] width 21 height 21
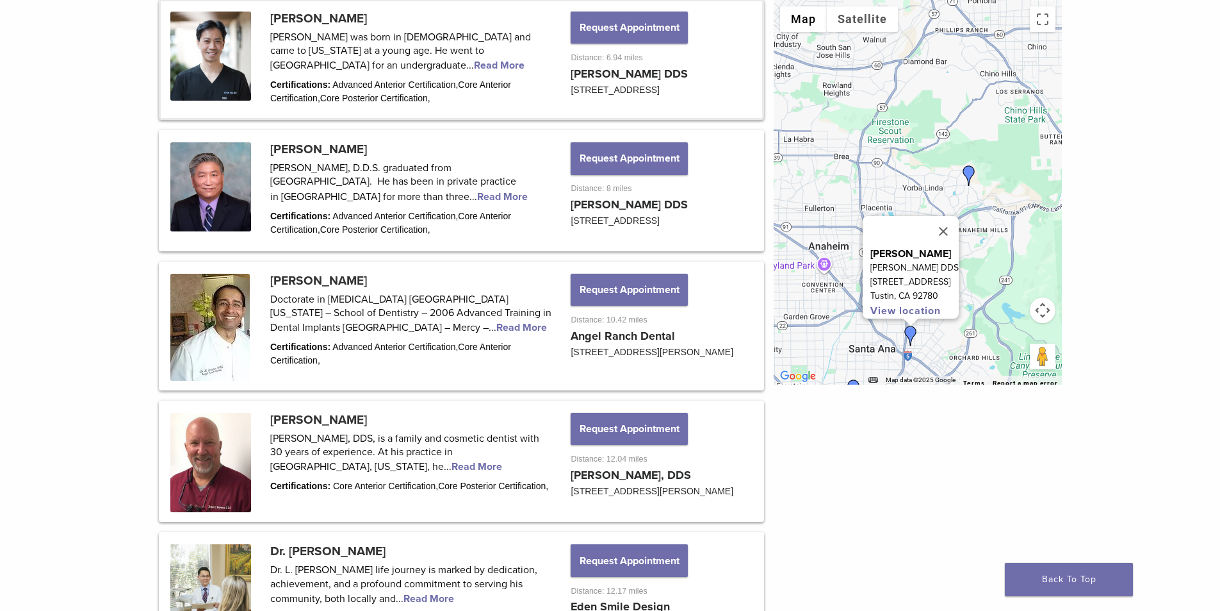
scroll to position [830, 0]
click at [641, 440] on button "Request Appointment" at bounding box center [629, 429] width 117 height 32
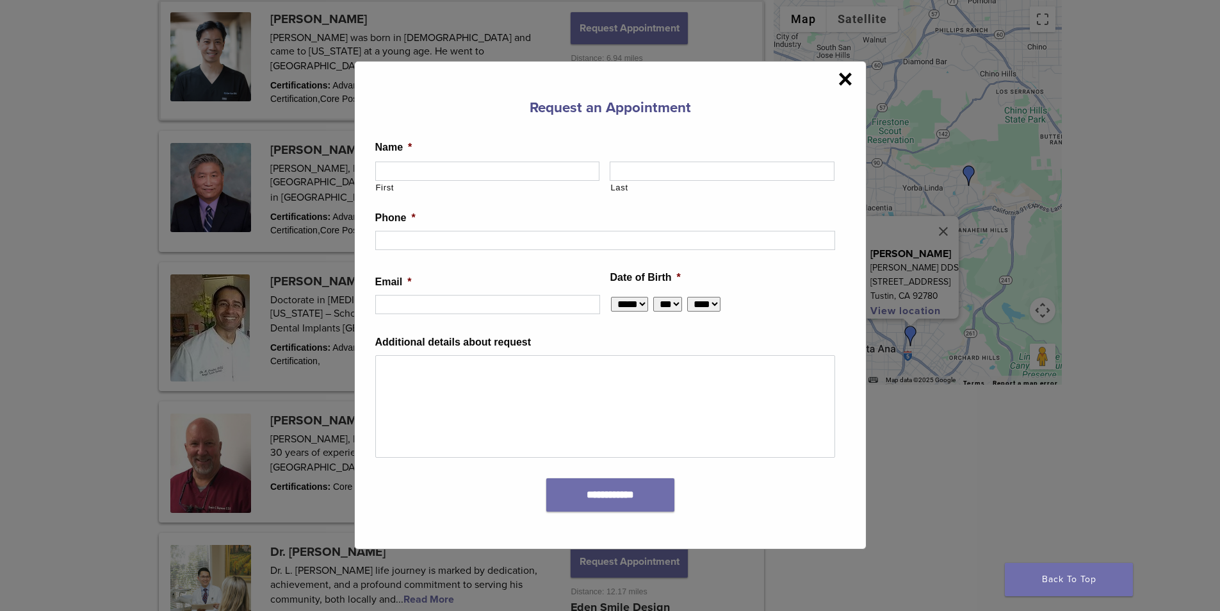
click at [849, 78] on span "×" at bounding box center [845, 79] width 15 height 26
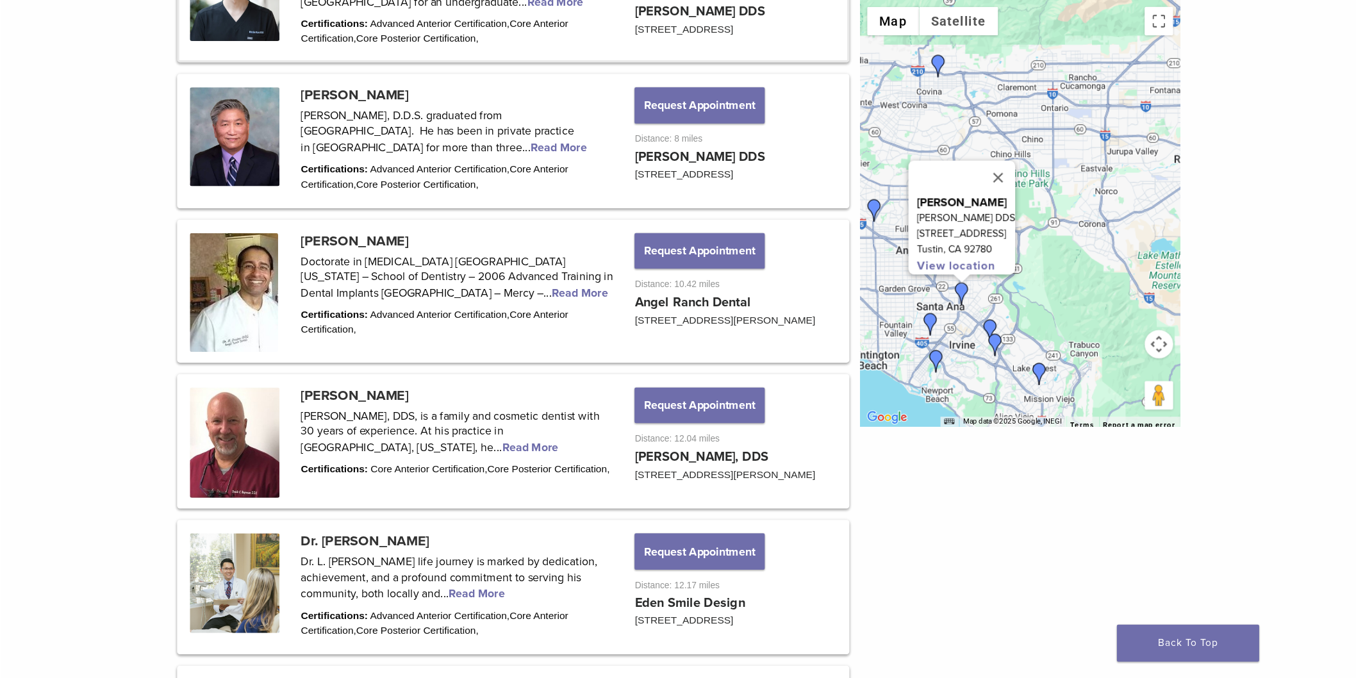
scroll to position [894, 0]
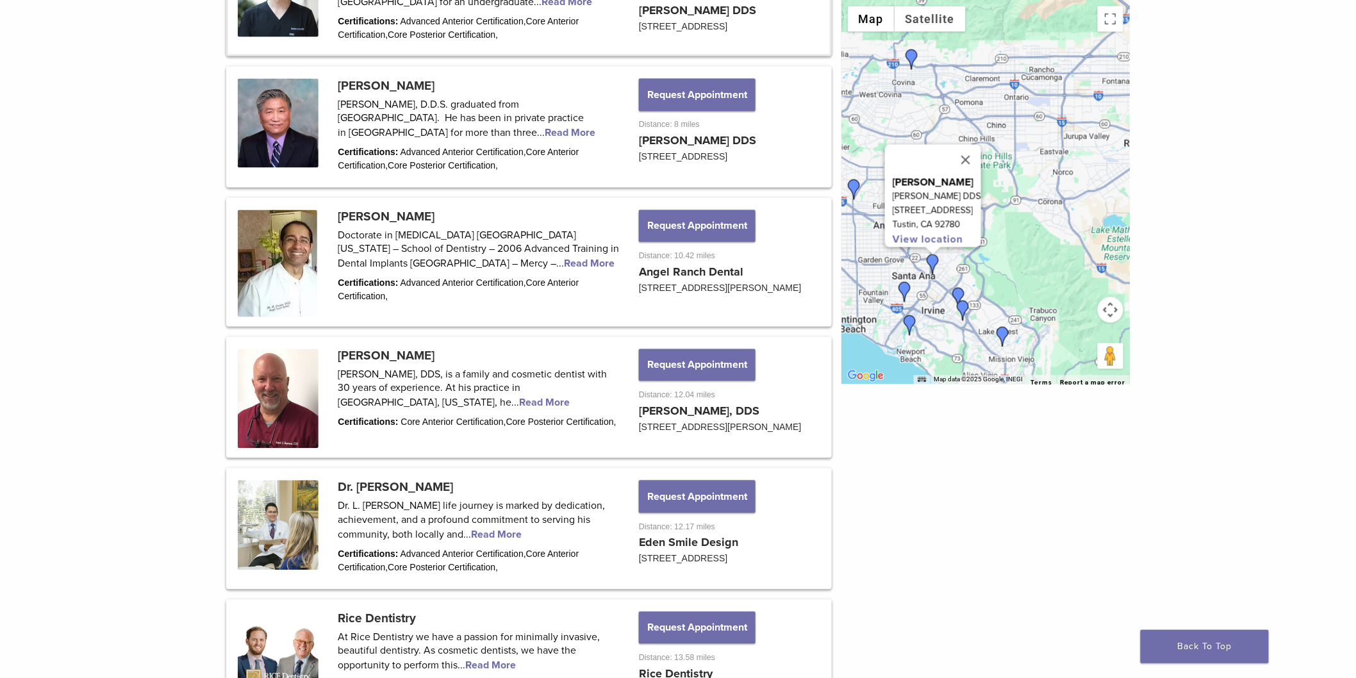
drag, startPoint x: 978, startPoint y: 150, endPoint x: 985, endPoint y: 170, distance: 21.5
click at [978, 149] on button "Close" at bounding box center [965, 160] width 31 height 31
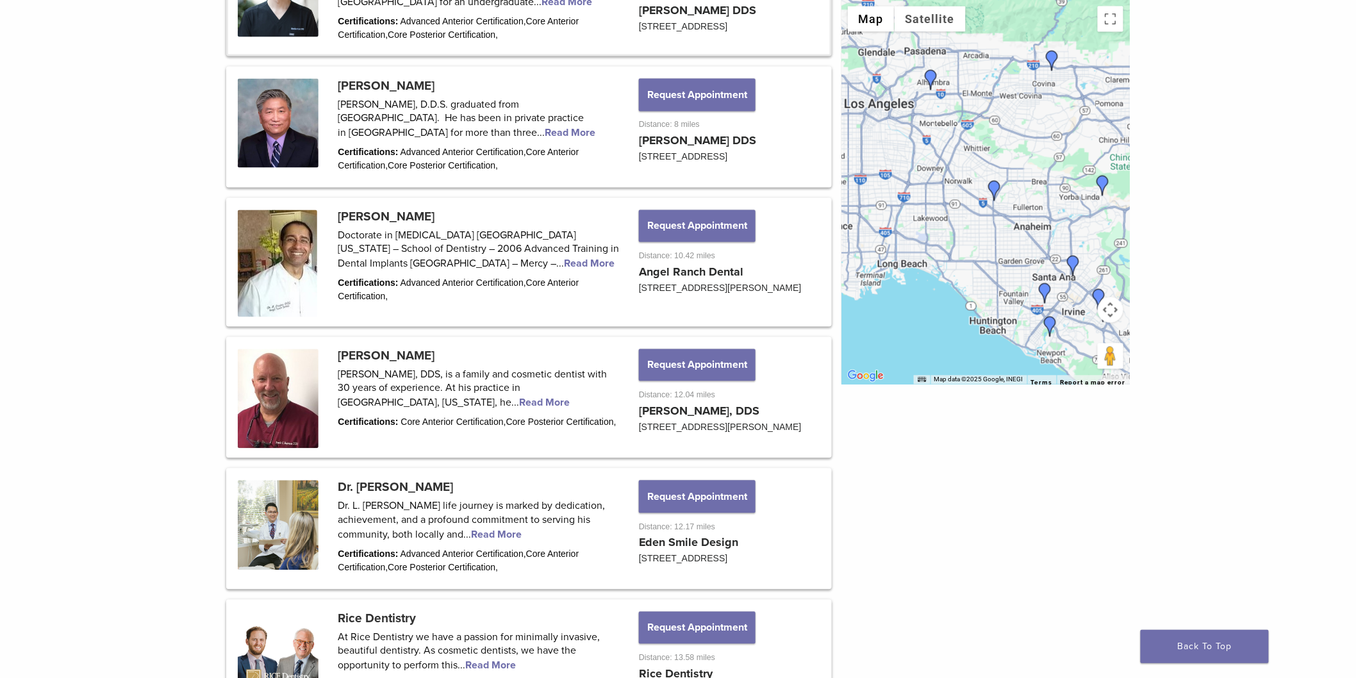
drag, startPoint x: 957, startPoint y: 233, endPoint x: 1101, endPoint y: 235, distance: 143.5
click at [1101, 235] on div at bounding box center [985, 192] width 288 height 384
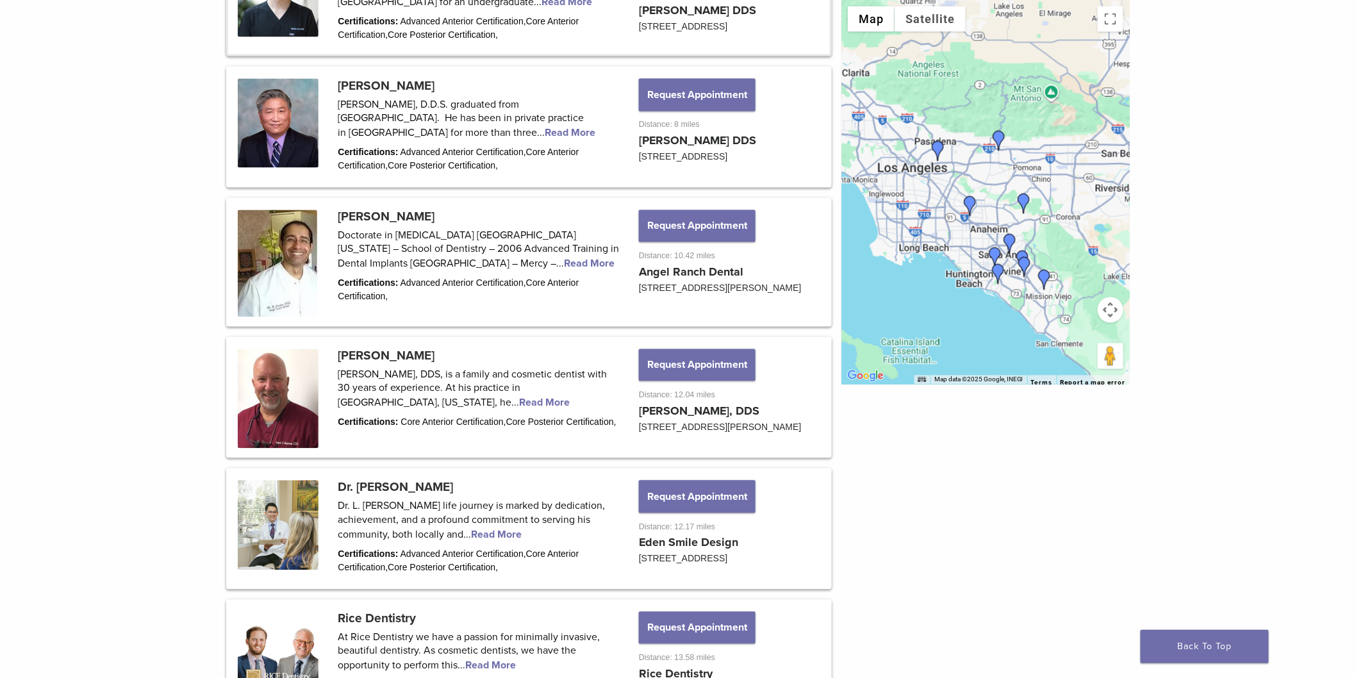
drag, startPoint x: 1049, startPoint y: 234, endPoint x: 990, endPoint y: 232, distance: 58.3
click at [990, 232] on div at bounding box center [985, 192] width 288 height 384
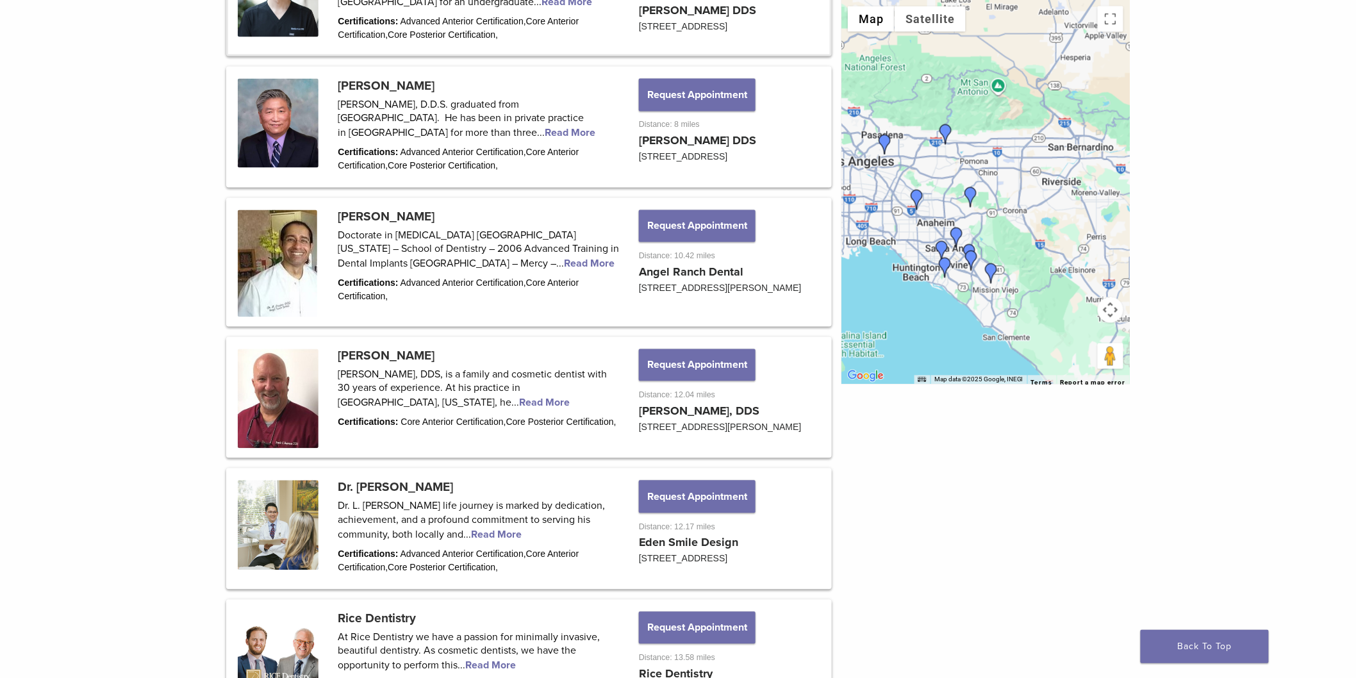
drag, startPoint x: 996, startPoint y: 247, endPoint x: 940, endPoint y: 241, distance: 56.1
click at [940, 241] on img "Dr. Randy Fong" at bounding box center [941, 251] width 21 height 21
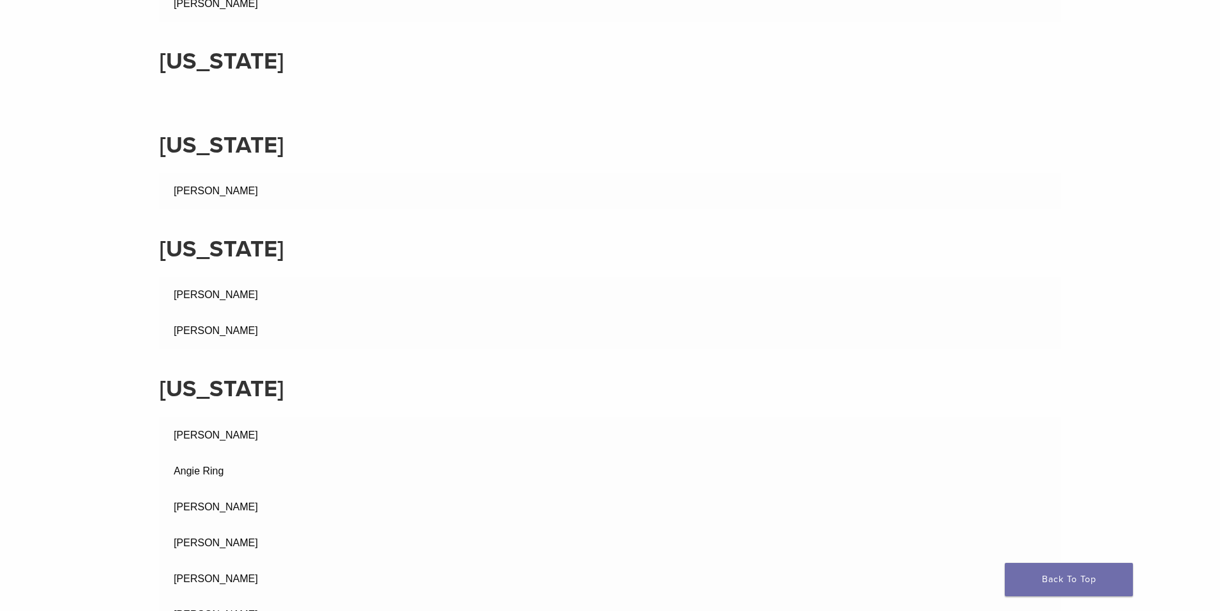
scroll to position [128, 0]
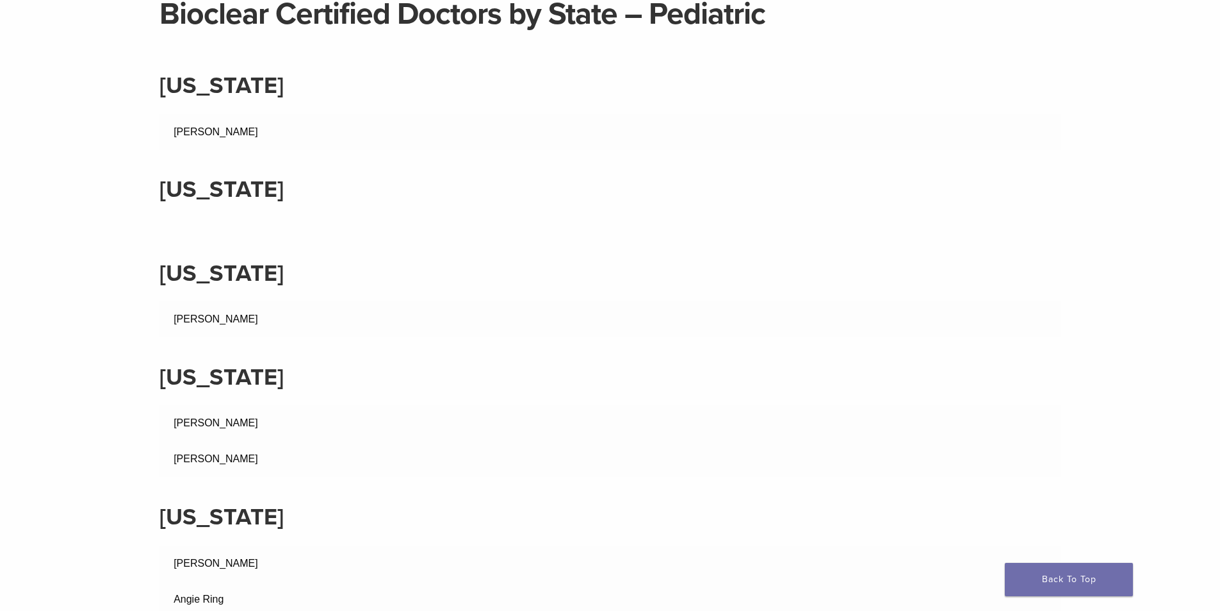
drag, startPoint x: 245, startPoint y: 135, endPoint x: 129, endPoint y: 137, distance: 116.6
drag, startPoint x: 243, startPoint y: 316, endPoint x: 149, endPoint y: 318, distance: 94.2
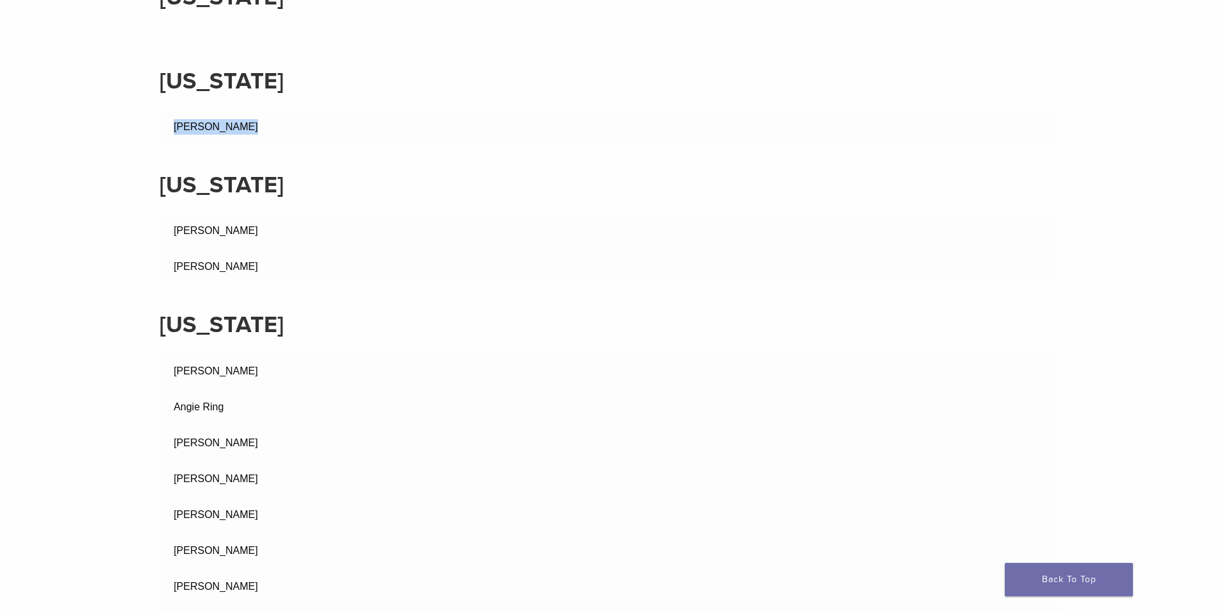
scroll to position [256, 0]
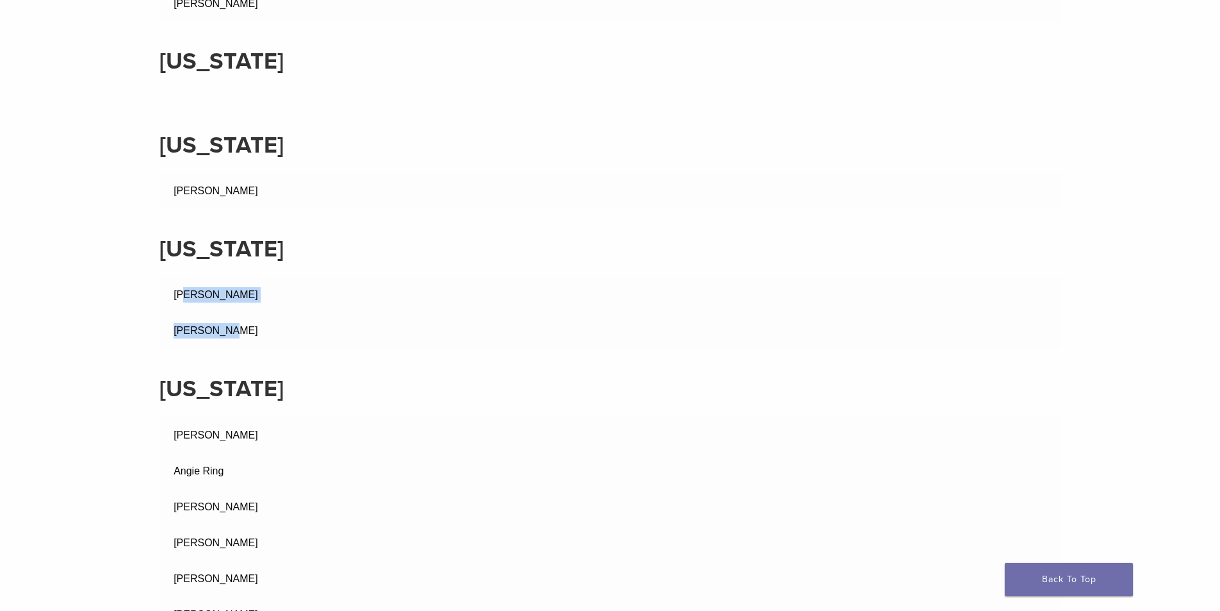
drag, startPoint x: 231, startPoint y: 330, endPoint x: 184, endPoint y: 286, distance: 64.8
click at [184, 286] on tbody "Erin Sinada John Scott" at bounding box center [611, 313] width 902 height 72
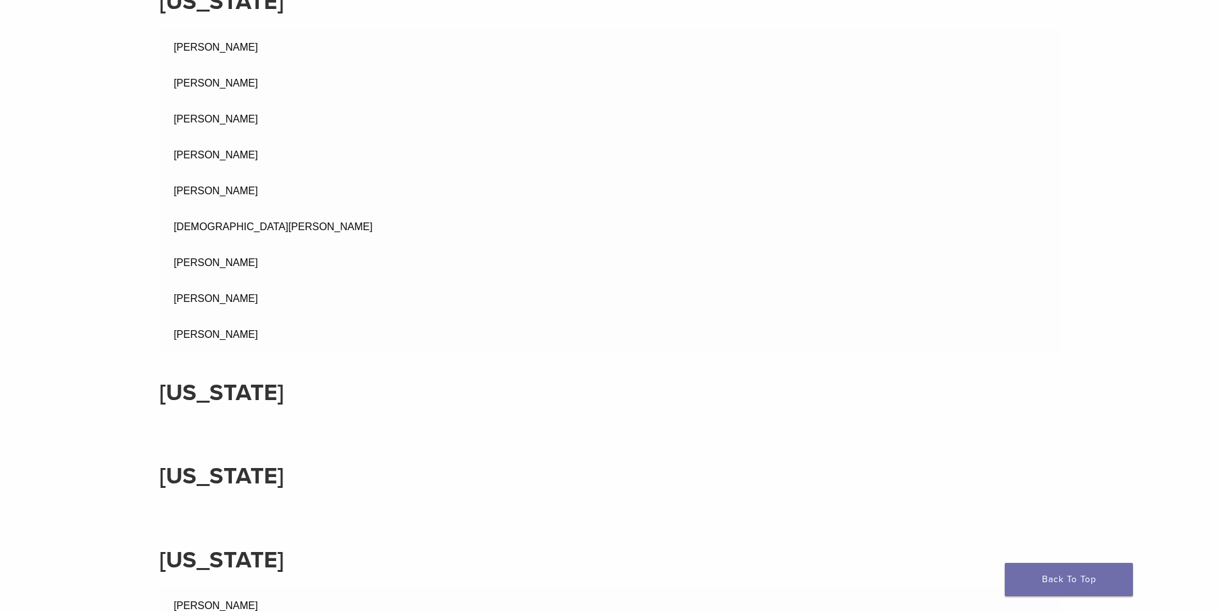
scroll to position [7303, 0]
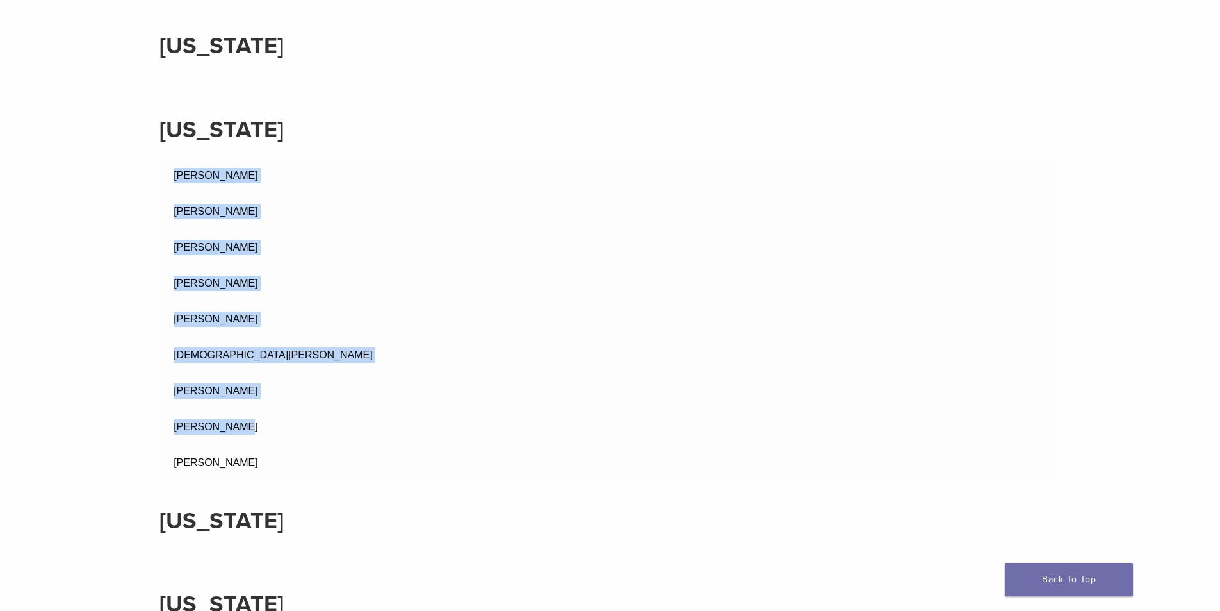
drag, startPoint x: 156, startPoint y: 166, endPoint x: 289, endPoint y: 443, distance: 307.7
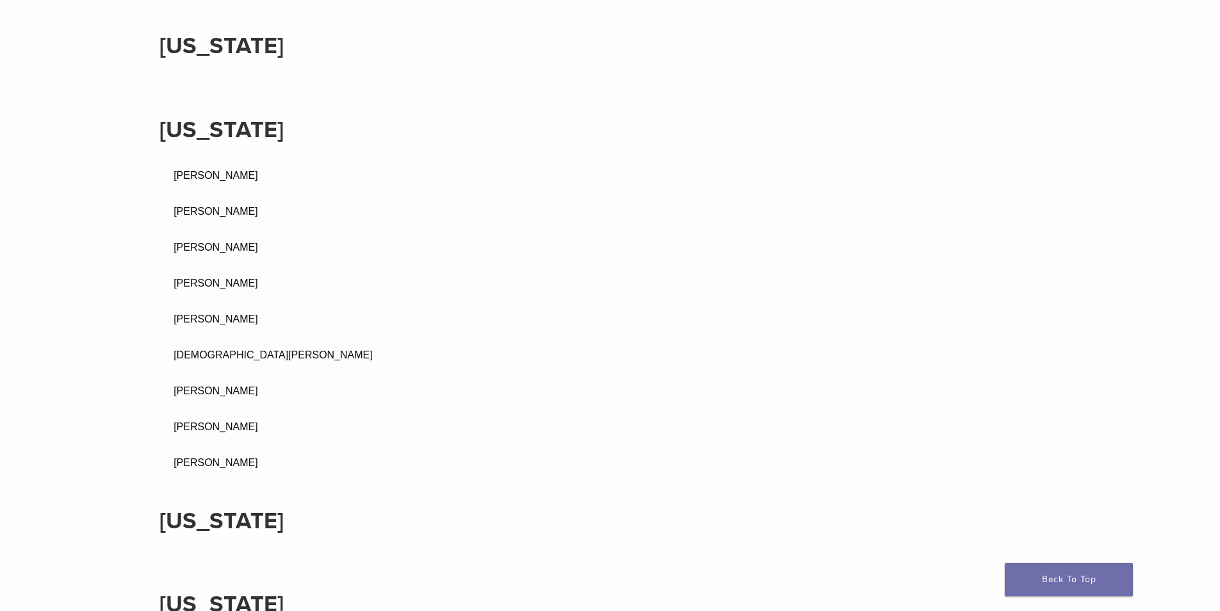
click at [308, 471] on td "Yi-Ju Chen" at bounding box center [611, 463] width 902 height 36
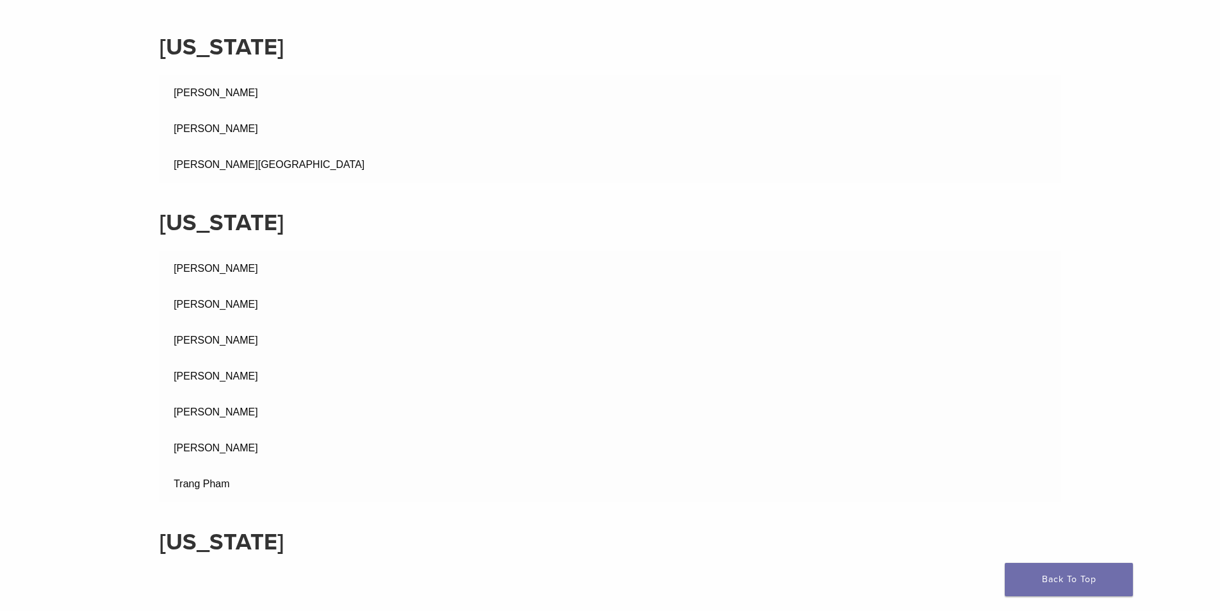
scroll to position [7880, 0]
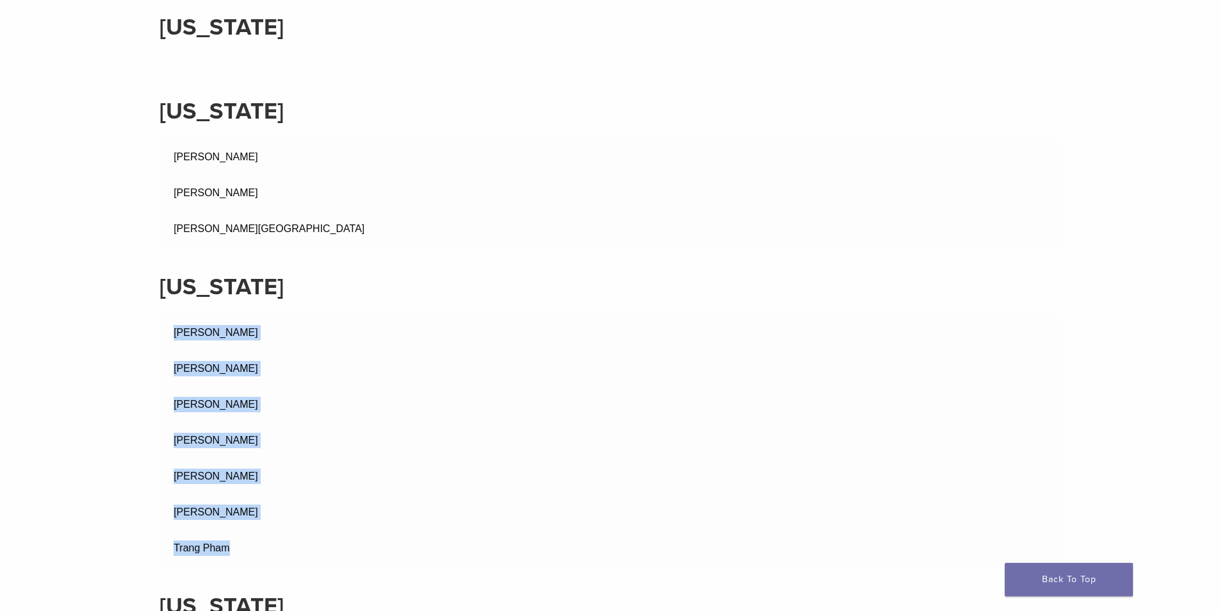
drag, startPoint x: 176, startPoint y: 328, endPoint x: 280, endPoint y: 539, distance: 235.8
click at [280, 539] on tbody "Aairka Anderson Elter Clara Brannan Kim Do Mamiko Kuriya Rama Oskouian Seth Bra…" at bounding box center [611, 440] width 902 height 251
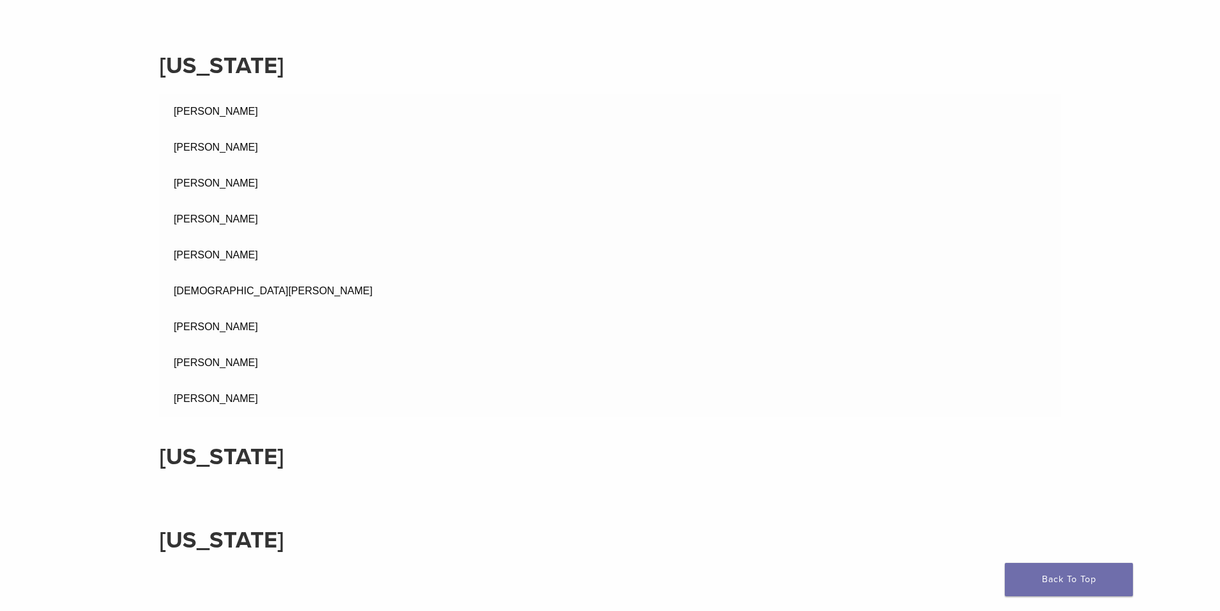
scroll to position [7431, 0]
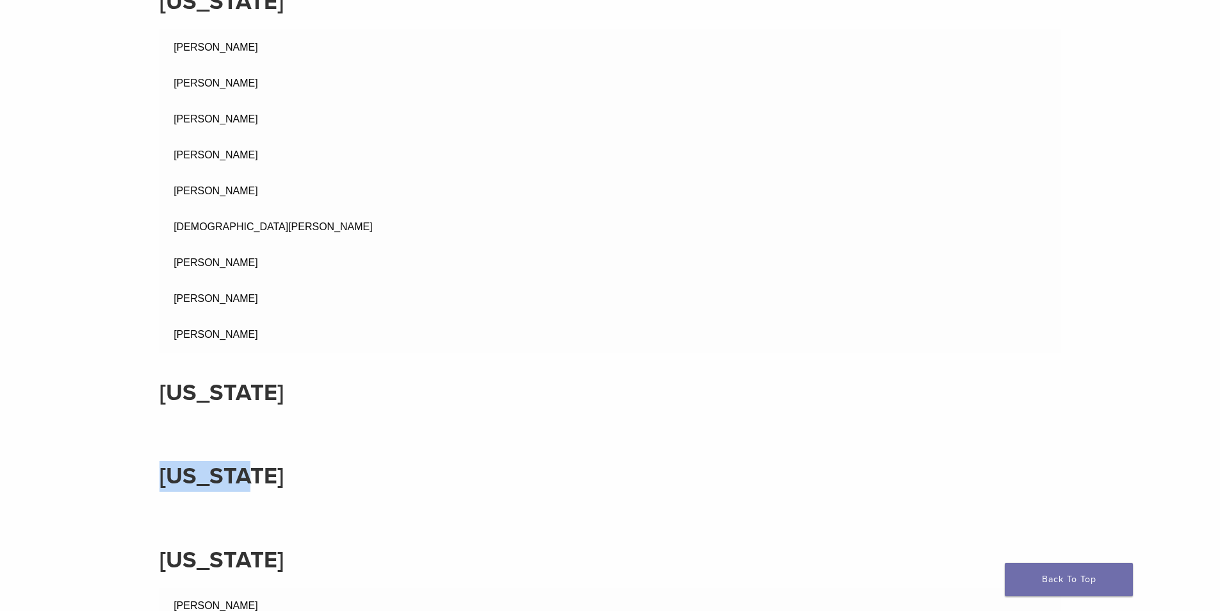
drag, startPoint x: 268, startPoint y: 474, endPoint x: 146, endPoint y: 483, distance: 122.7
click at [213, 475] on h2 "Vermont" at bounding box center [611, 476] width 902 height 31
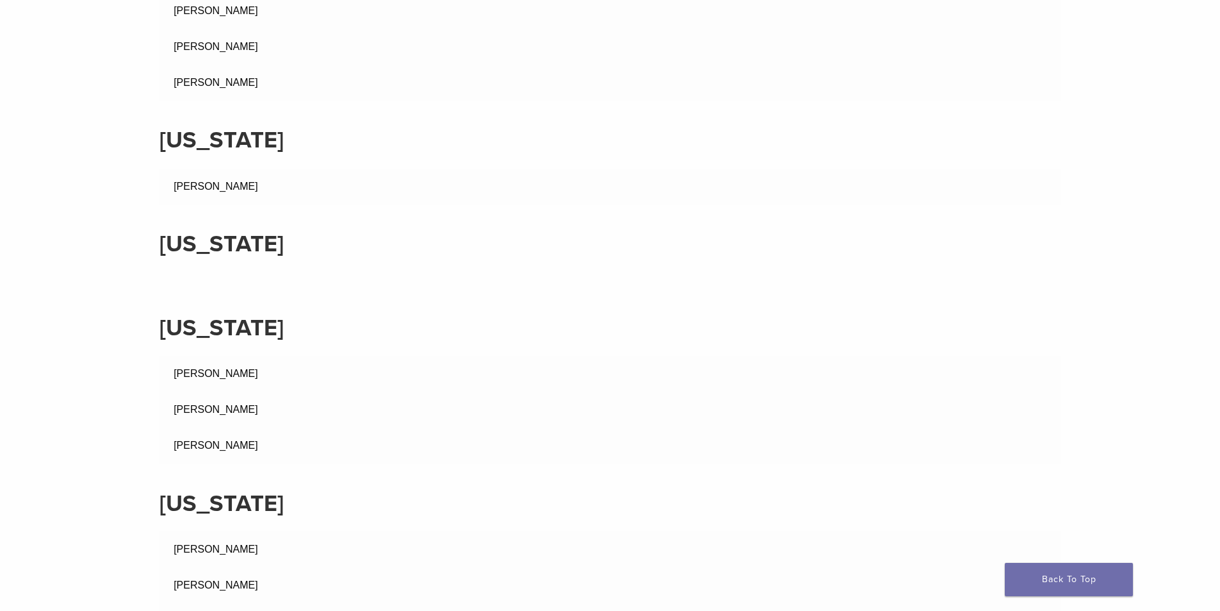
scroll to position [3523, 0]
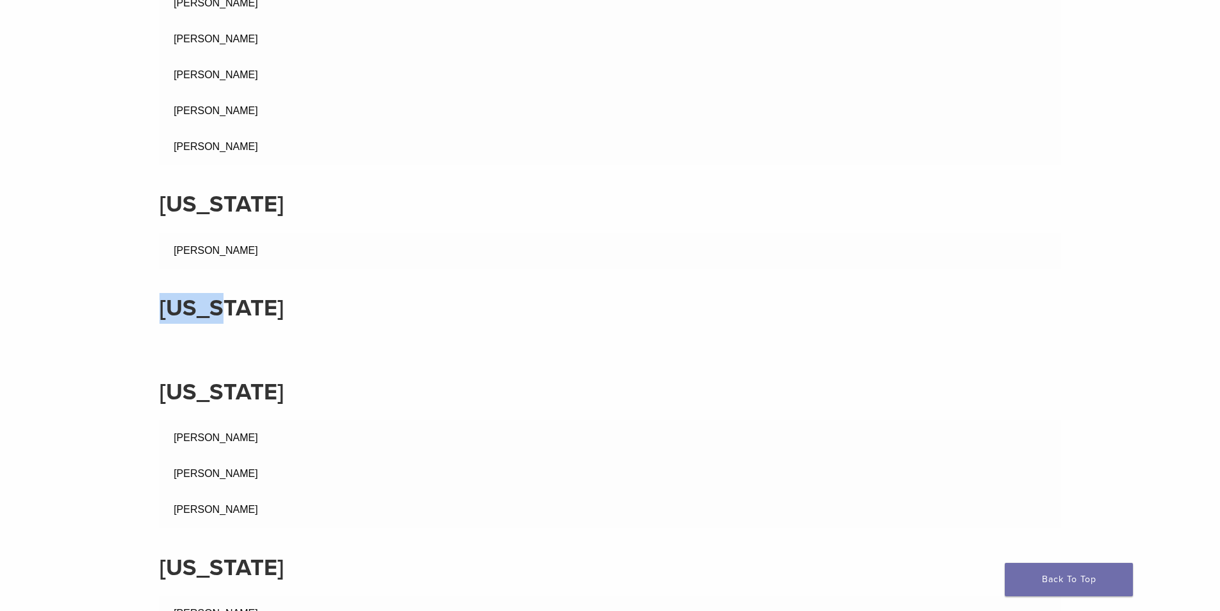
drag, startPoint x: 239, startPoint y: 311, endPoint x: 195, endPoint y: 336, distance: 50.2
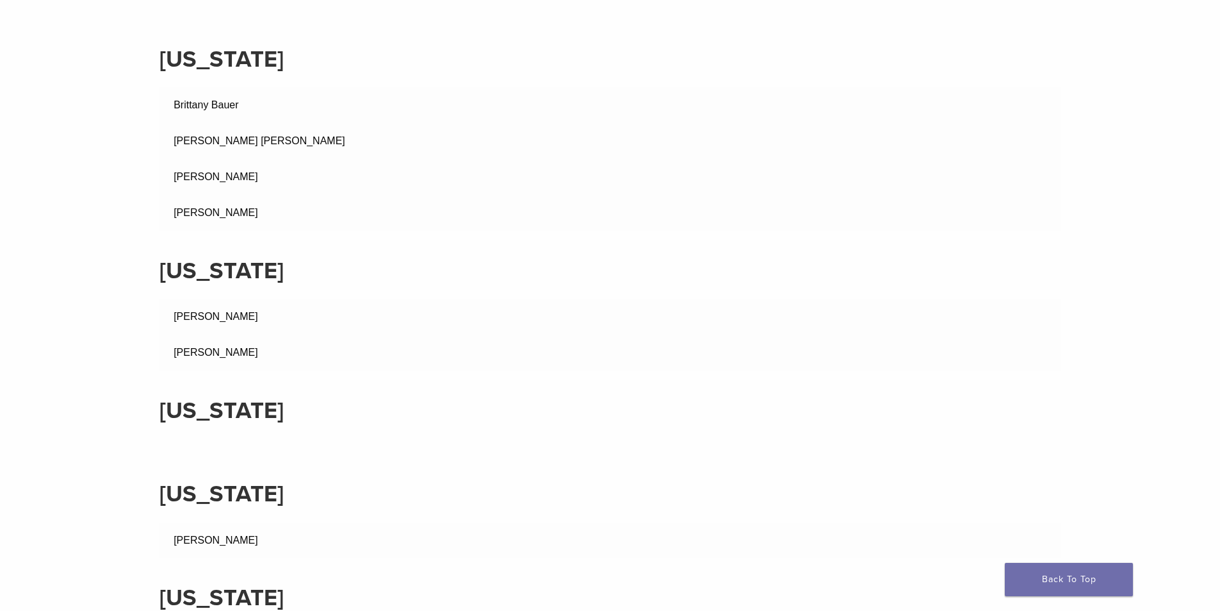
scroll to position [2819, 0]
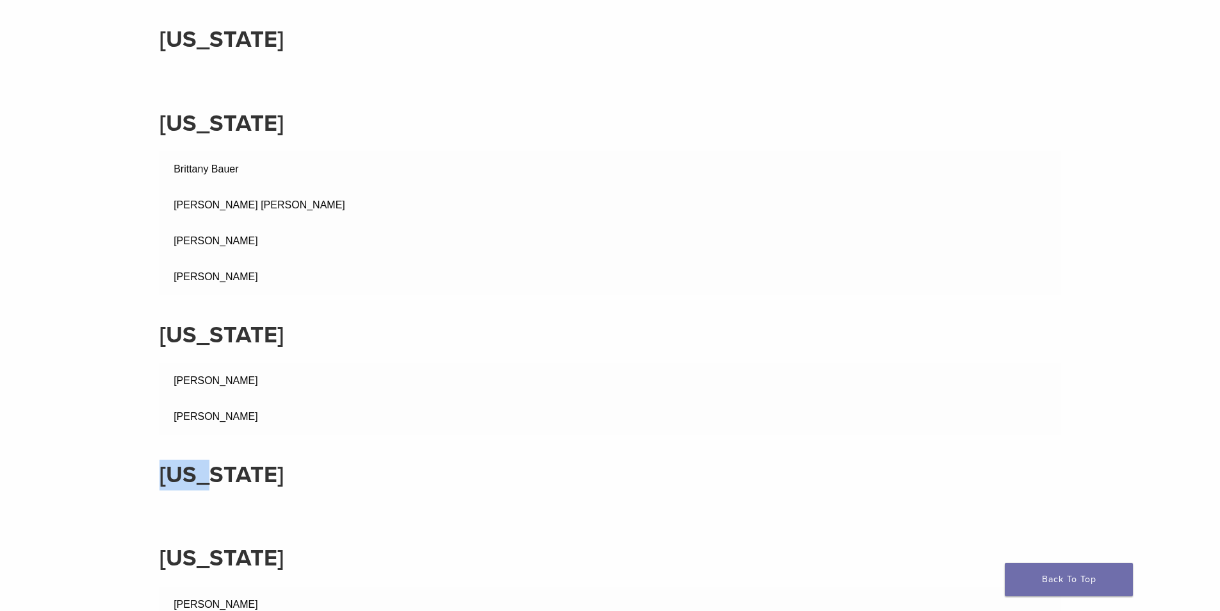
drag, startPoint x: 229, startPoint y: 471, endPoint x: 81, endPoint y: 479, distance: 147.6
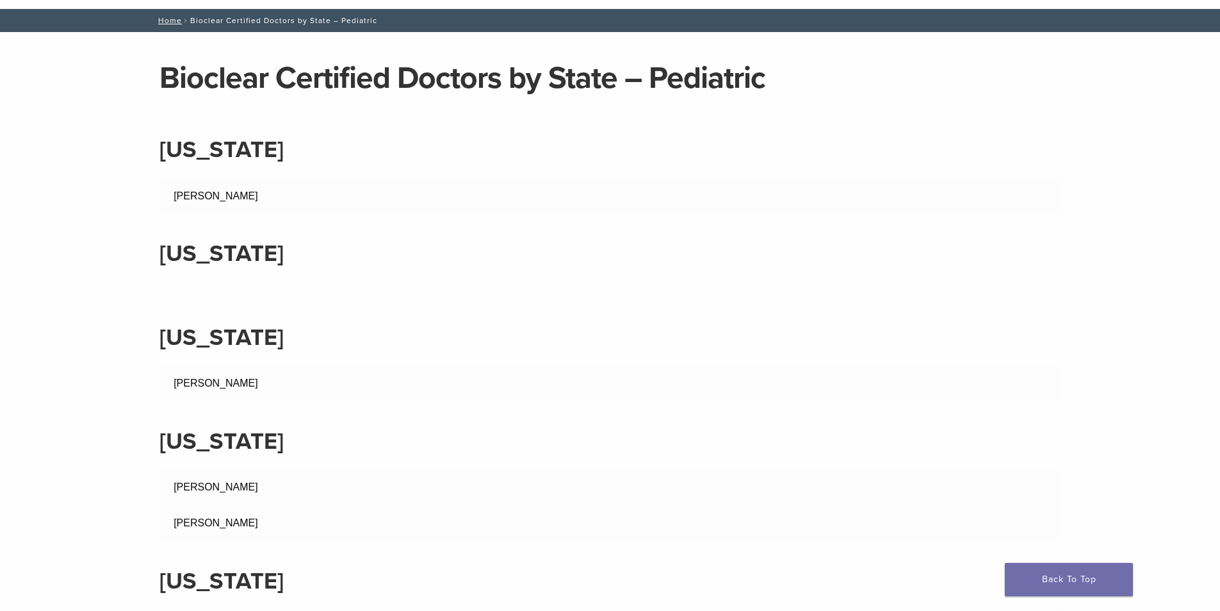
scroll to position [0, 0]
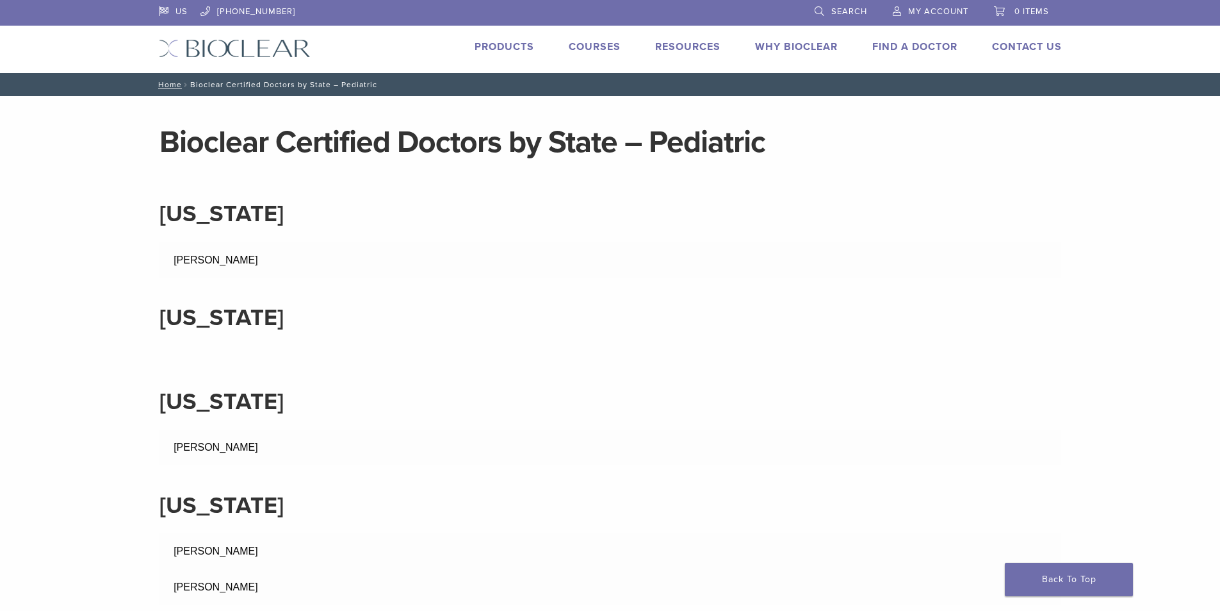
click at [903, 47] on link "Find A Doctor" at bounding box center [915, 46] width 85 height 13
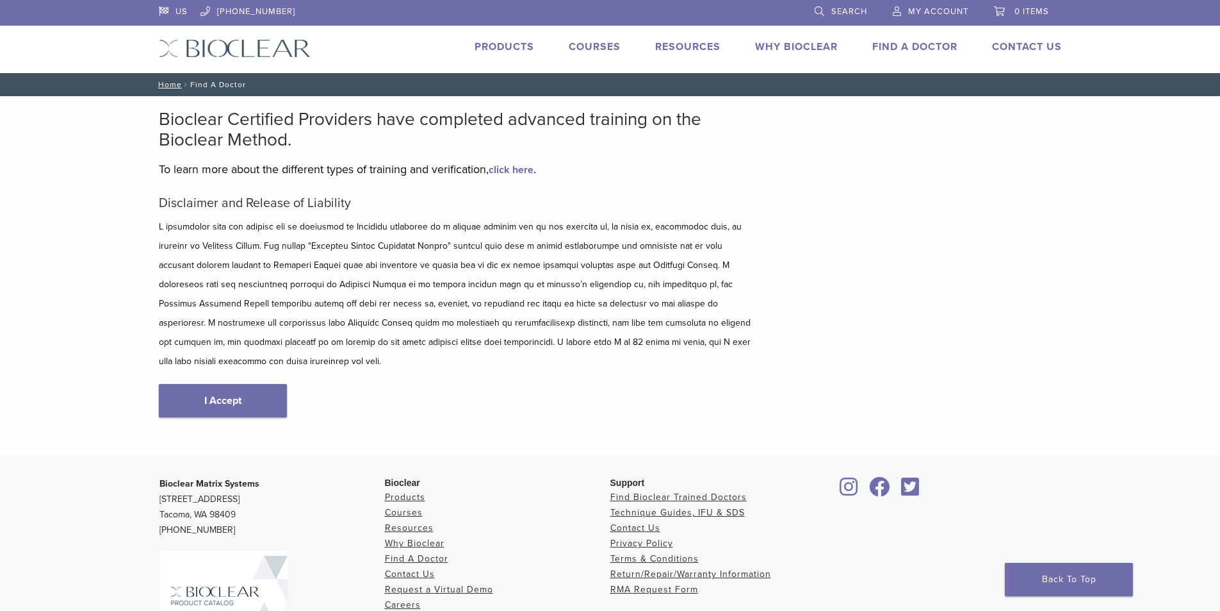
scroll to position [128, 0]
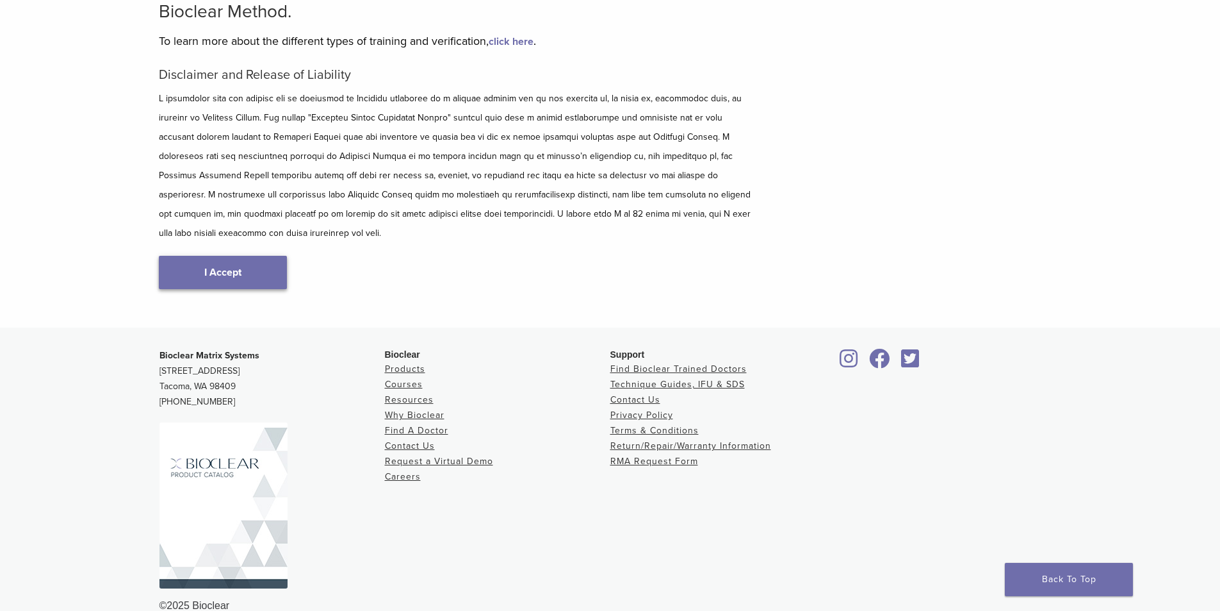
click at [185, 256] on link "I Accept" at bounding box center [223, 272] width 128 height 33
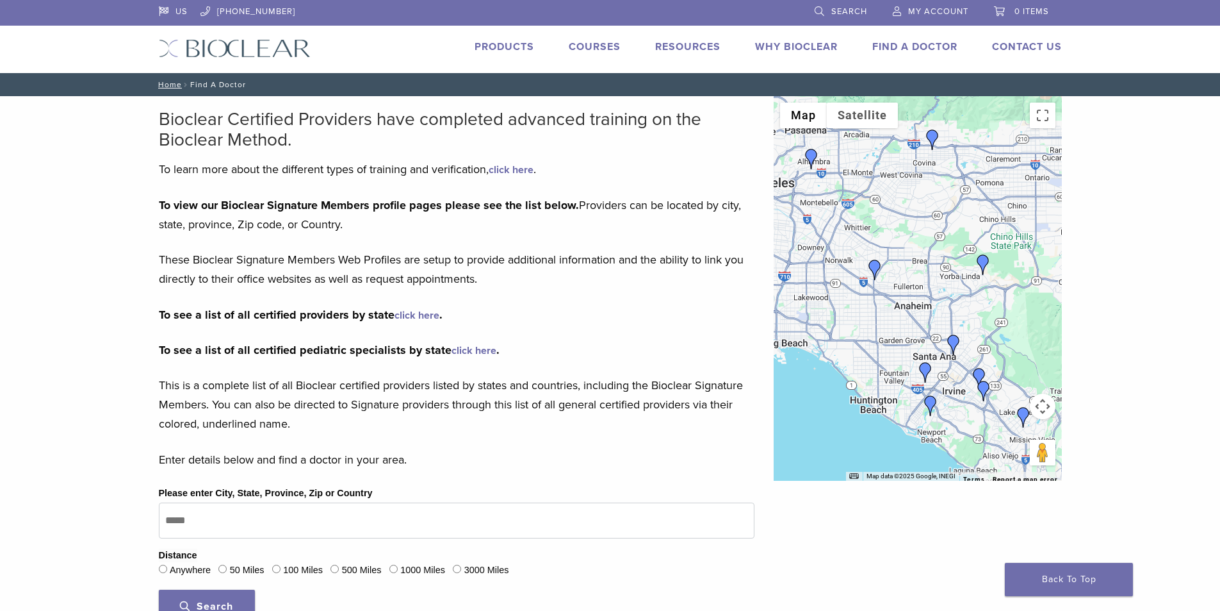
scroll to position [128, 0]
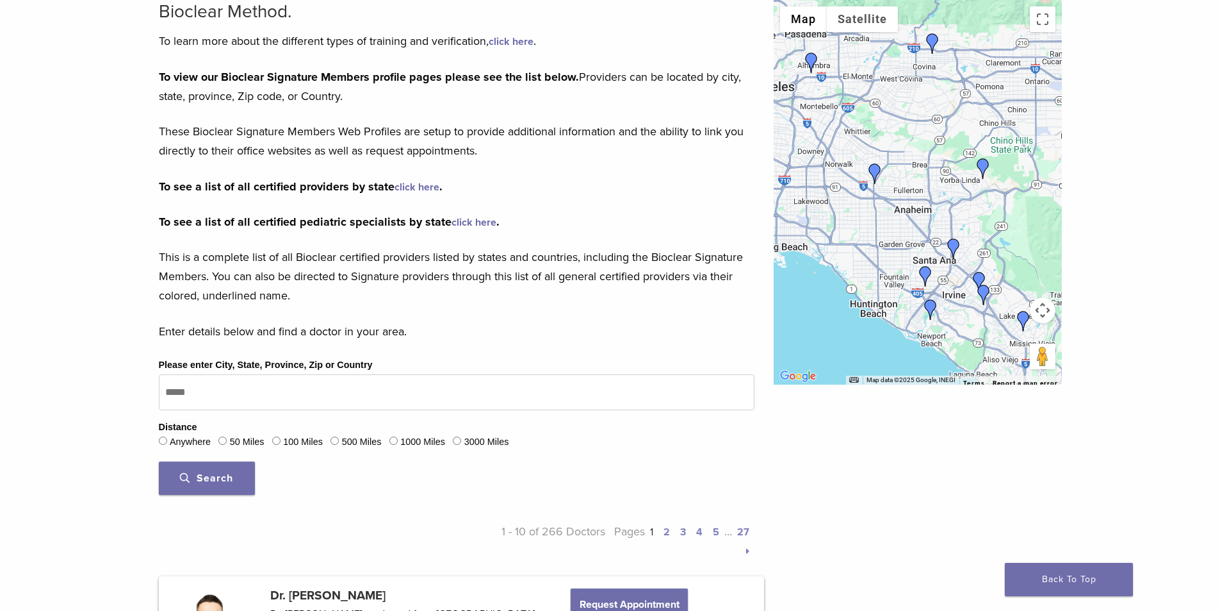
click at [425, 189] on link "click here" at bounding box center [417, 187] width 45 height 13
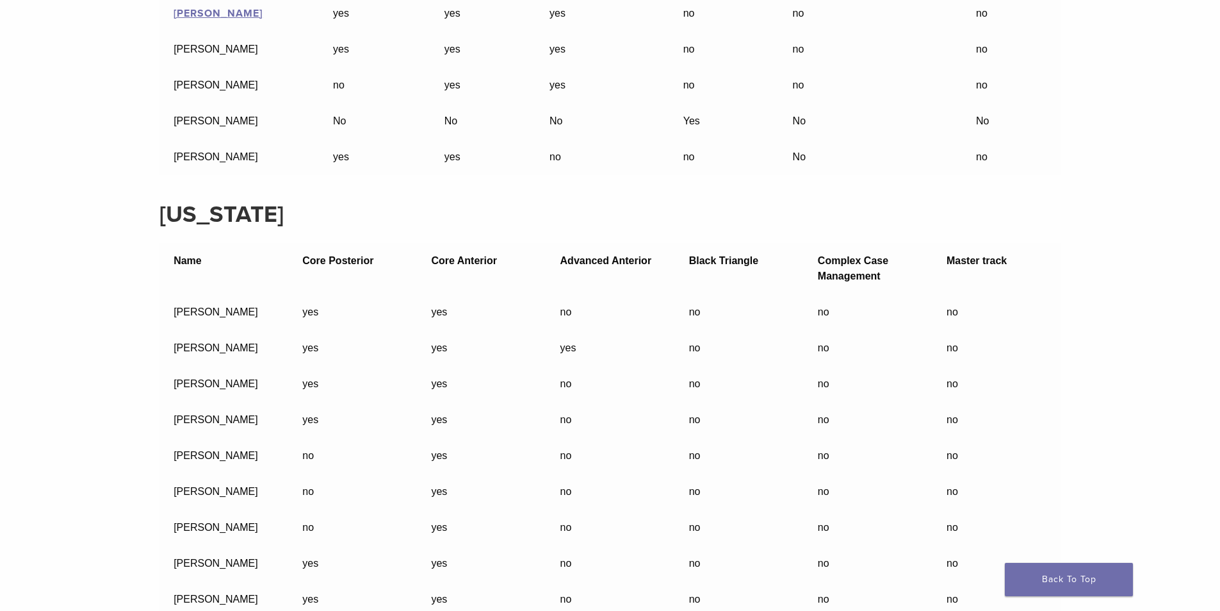
scroll to position [1473, 0]
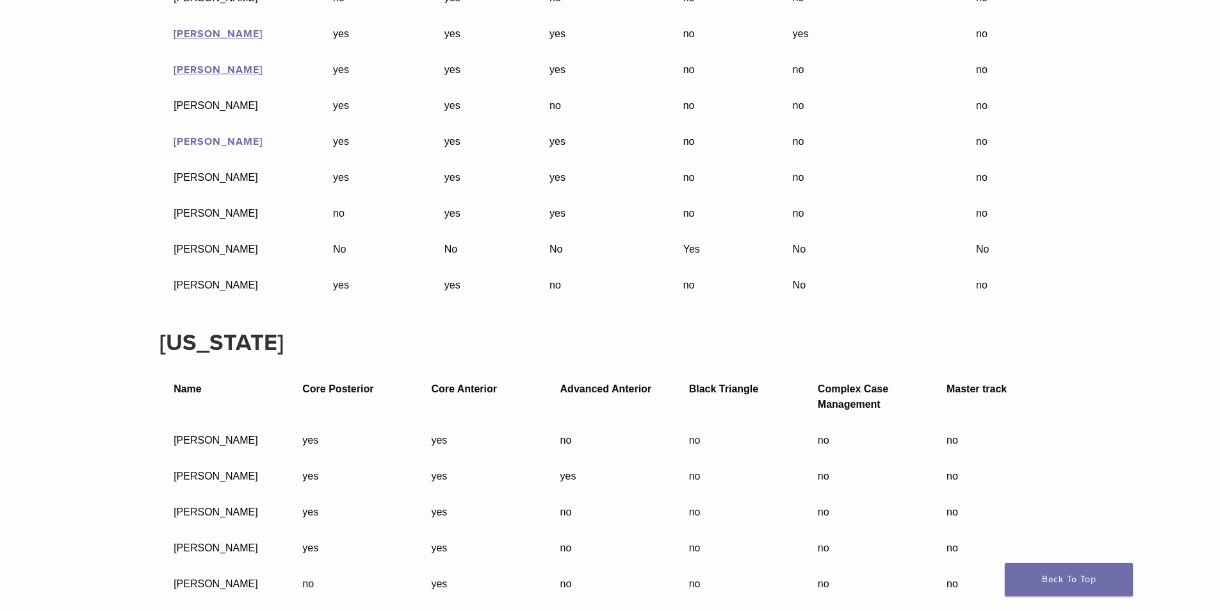
click at [221, 135] on link "[PERSON_NAME]" at bounding box center [218, 141] width 89 height 13
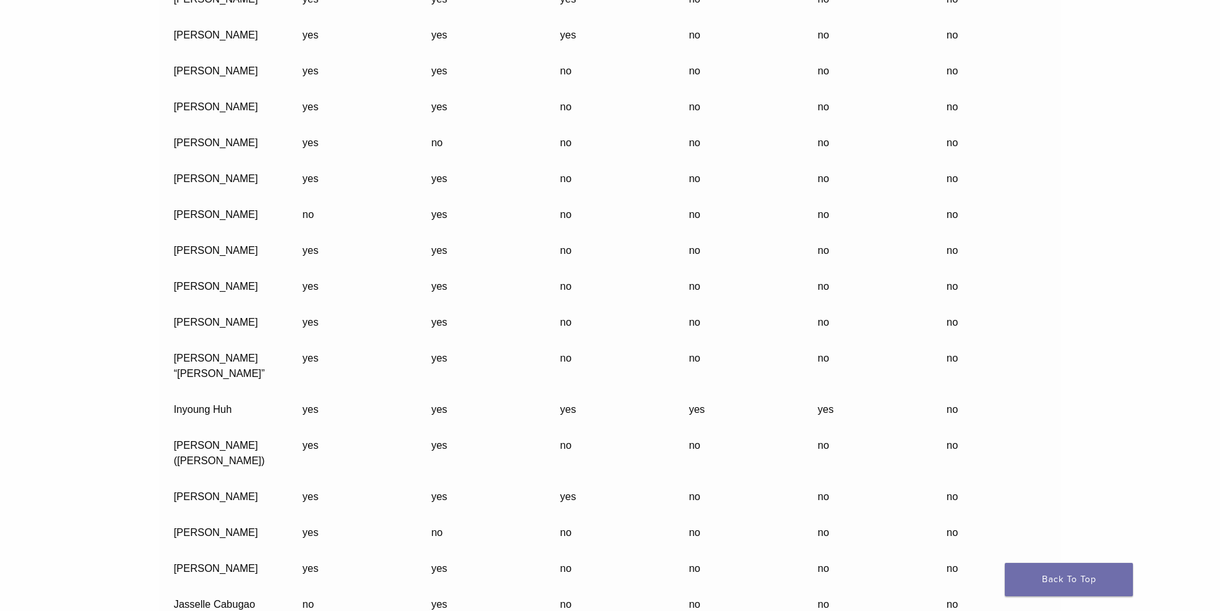
scroll to position [2947, 0]
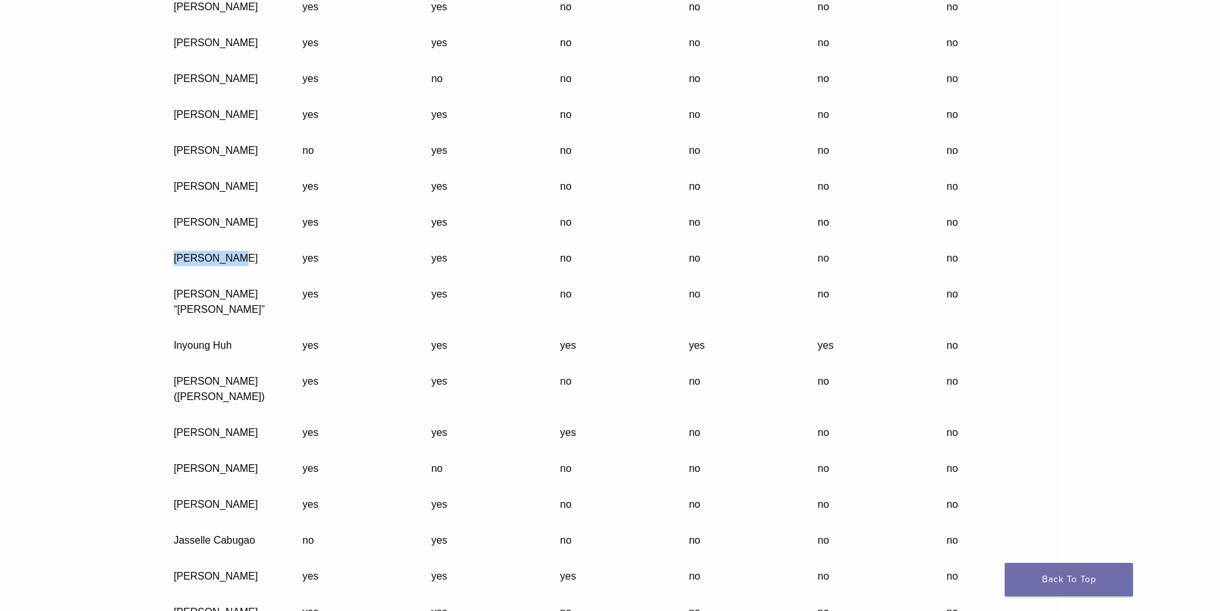
drag, startPoint x: 234, startPoint y: 241, endPoint x: 167, endPoint y: 243, distance: 67.3
click at [168, 243] on td "[PERSON_NAME]" at bounding box center [224, 258] width 129 height 36
click at [262, 286] on td "[PERSON_NAME] “[PERSON_NAME]”" at bounding box center [224, 301] width 129 height 51
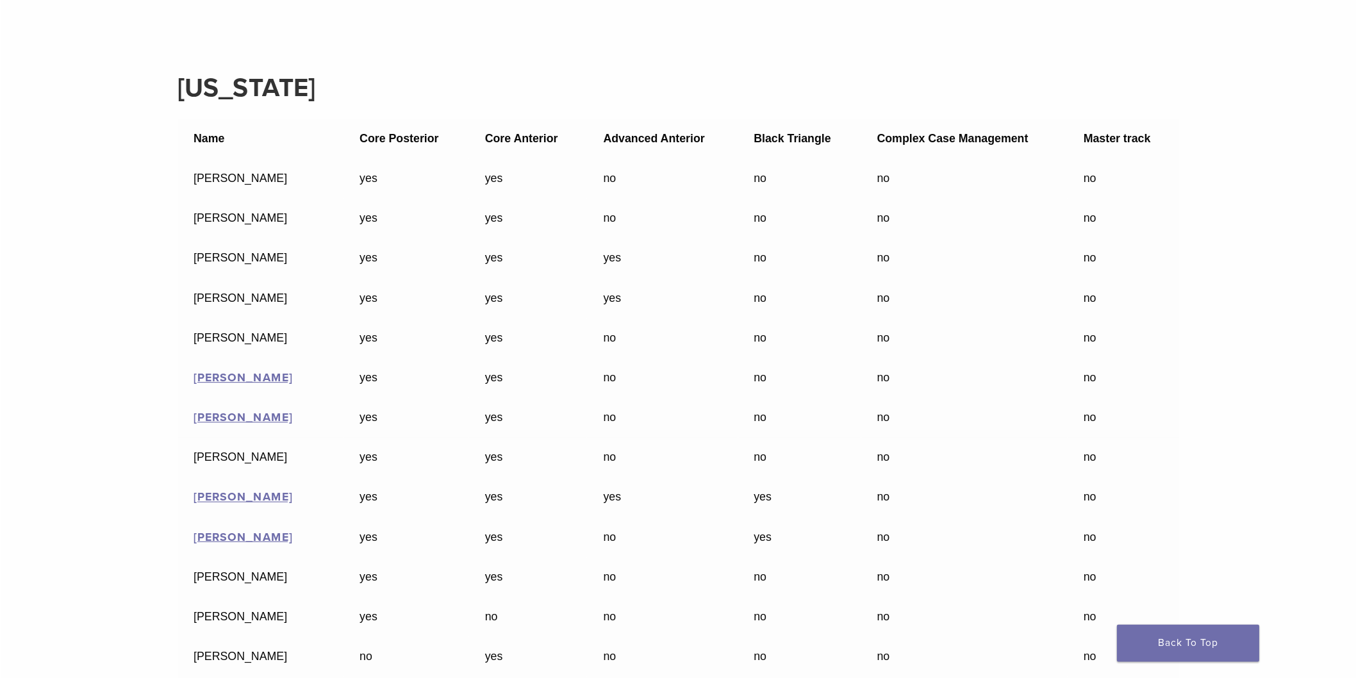
scroll to position [6470, 0]
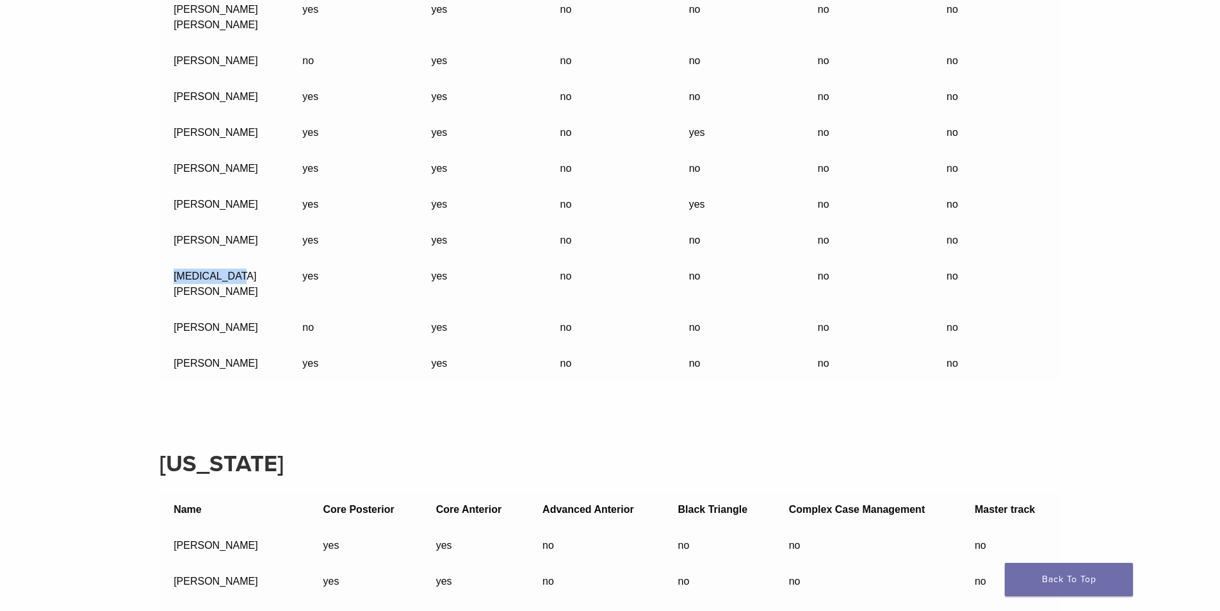
drag, startPoint x: 203, startPoint y: 269, endPoint x: 237, endPoint y: 267, distance: 34.0
click at [237, 267] on td "[MEDICAL_DATA][PERSON_NAME]" at bounding box center [224, 283] width 129 height 51
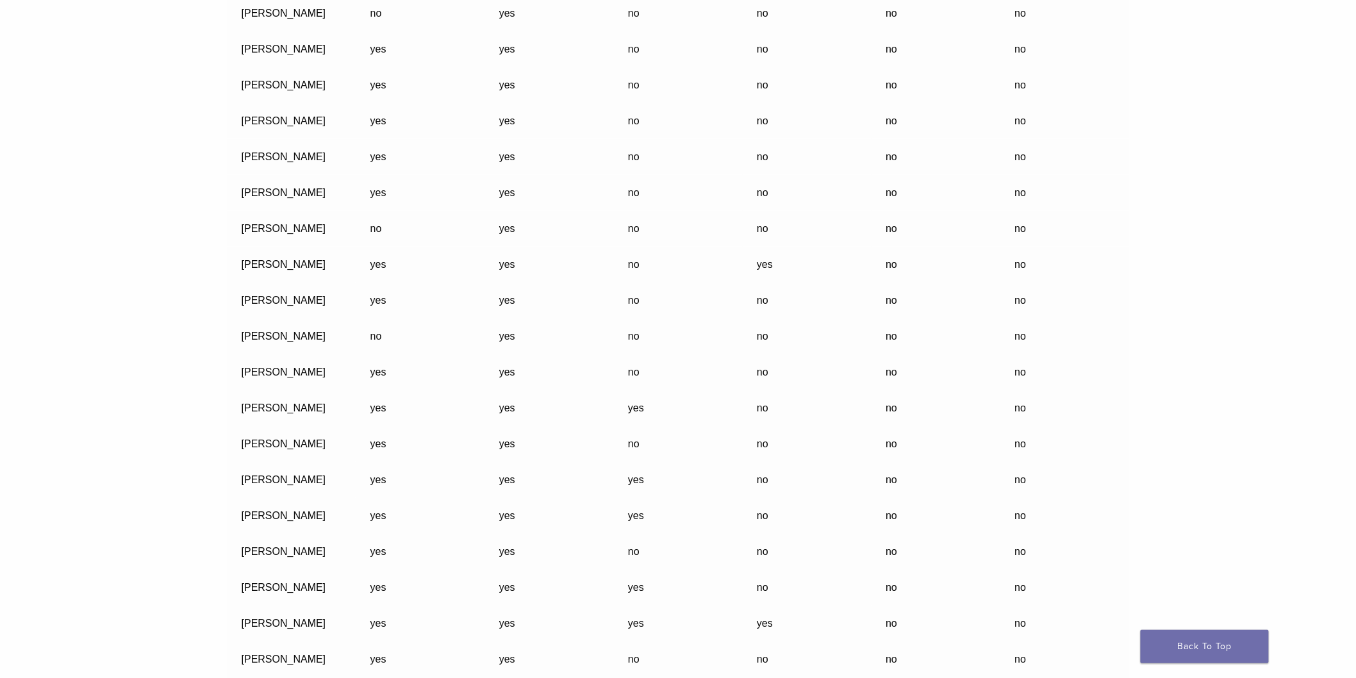
scroll to position [4192, 0]
